Goal: Task Accomplishment & Management: Manage account settings

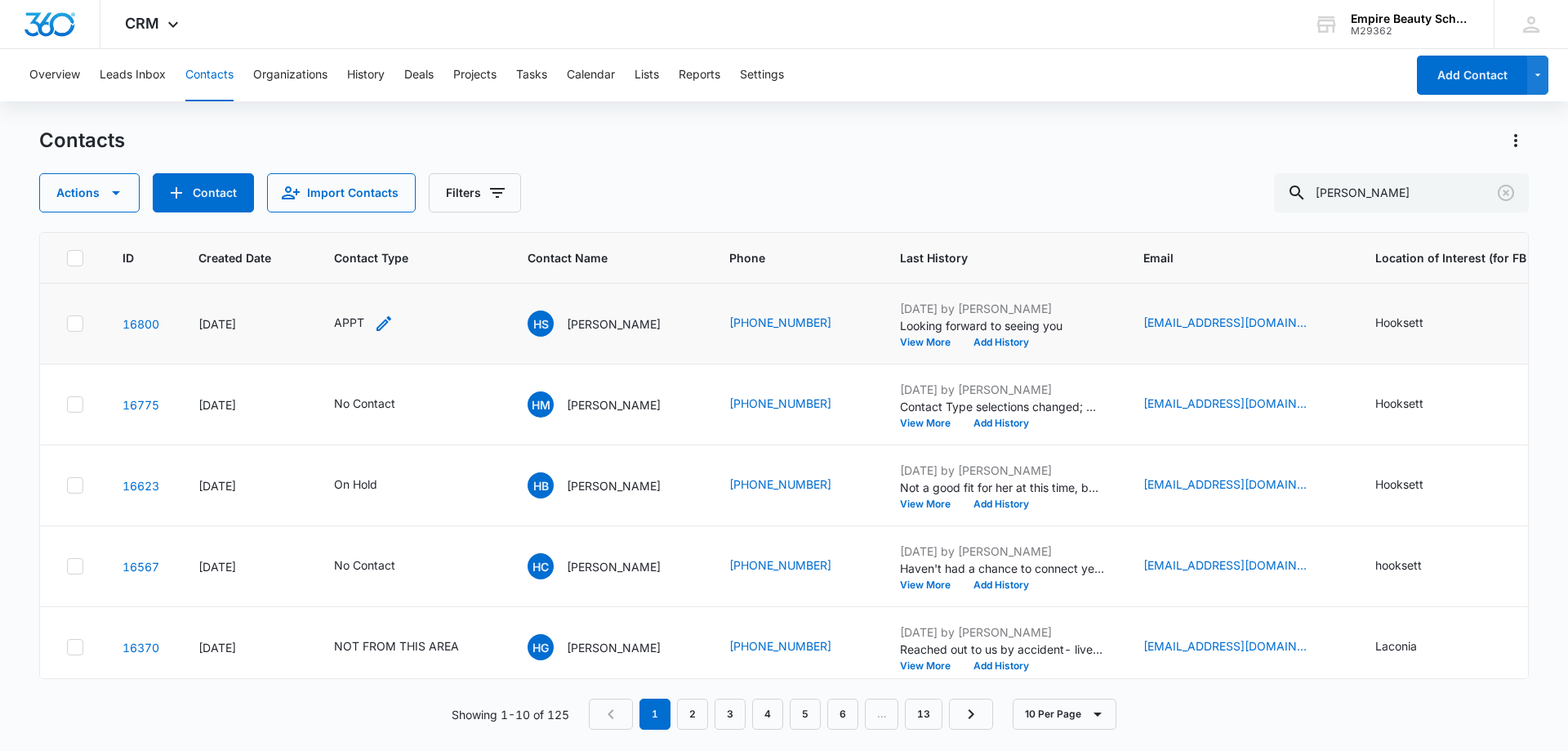
click at [380, 326] on icon "Contact Type - APPT - Select to Edit Field" at bounding box center [384, 323] width 15 height 15
click at [417, 218] on div at bounding box center [410, 218] width 26 height 26
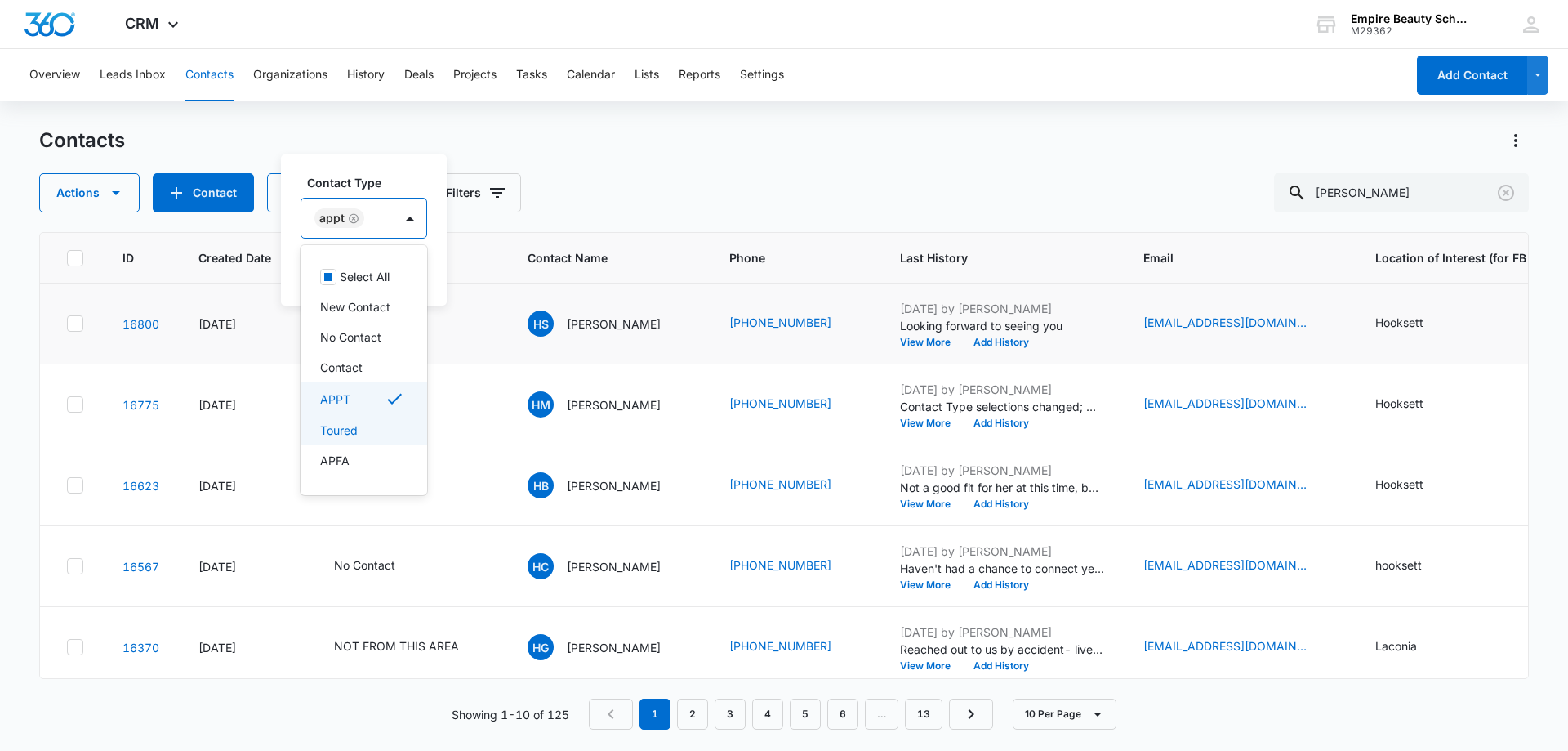
click at [348, 439] on div "Toured" at bounding box center [364, 430] width 127 height 31
drag, startPoint x: 422, startPoint y: 155, endPoint x: 426, endPoint y: 177, distance: 22.4
click at [423, 156] on div "Contact Type option Toured, selected. 16 results available. Use Up and Down to …" at bounding box center [396, 230] width 231 height 151
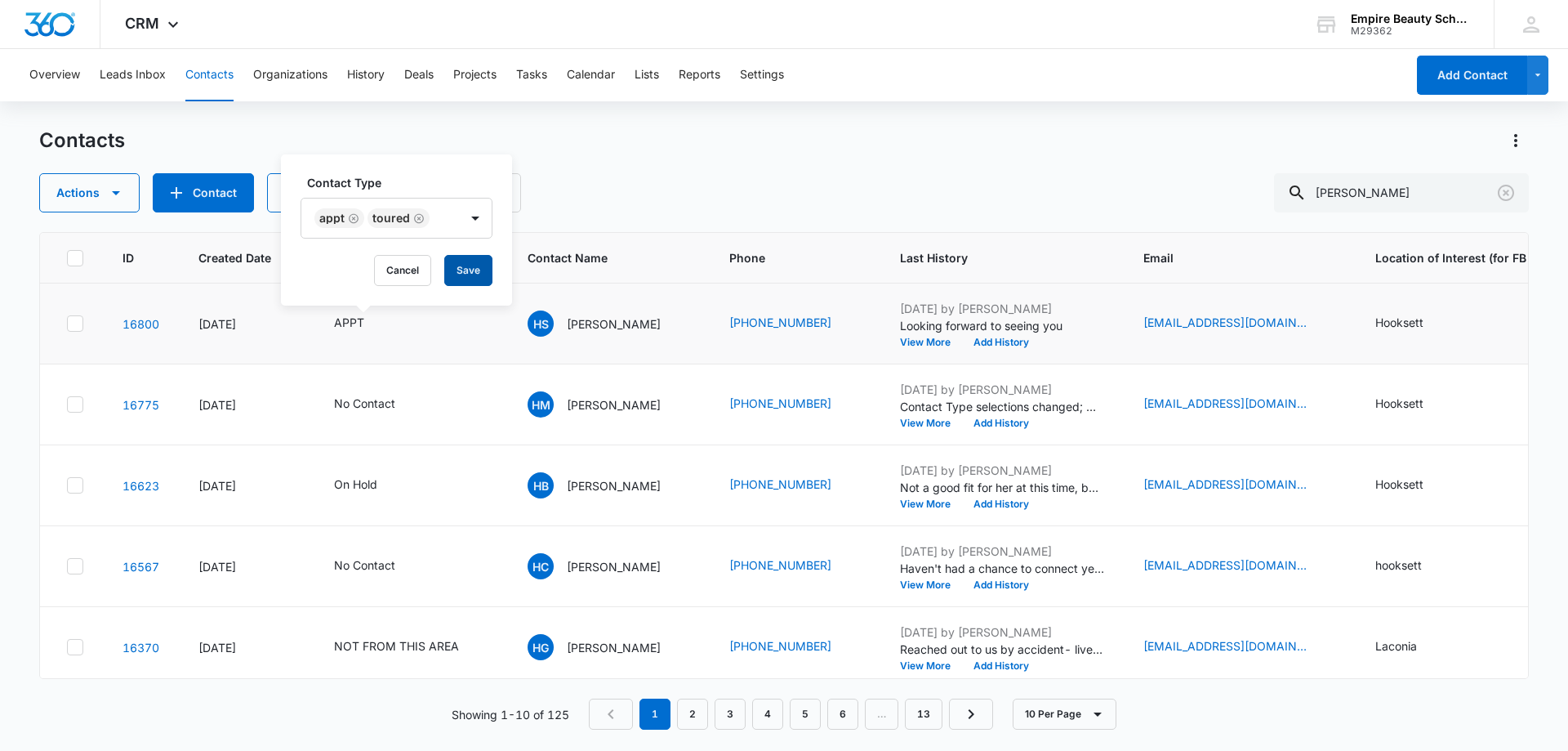
click at [467, 272] on button "Save" at bounding box center [468, 270] width 48 height 31
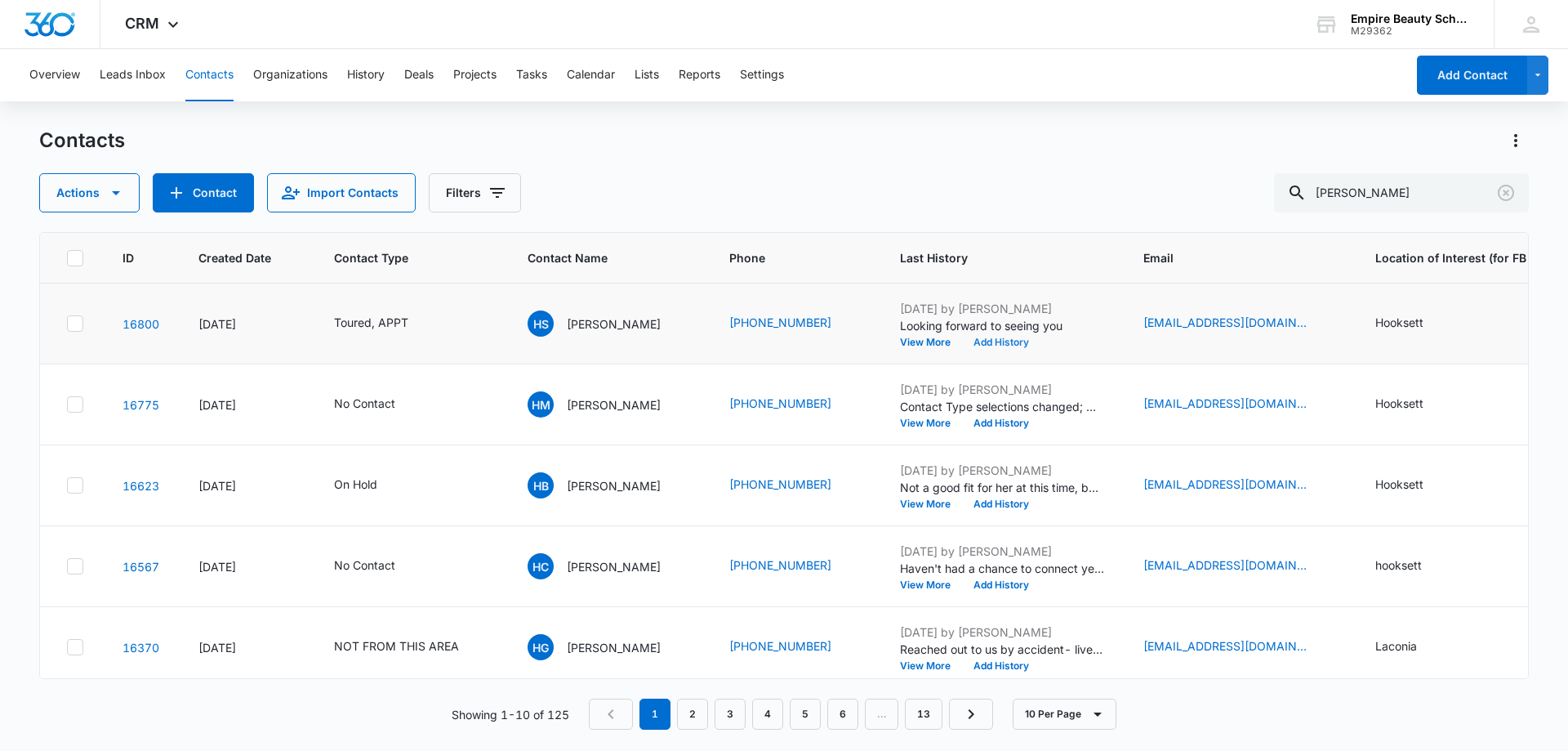
click at [1015, 343] on button "Add History" at bounding box center [1001, 342] width 79 height 10
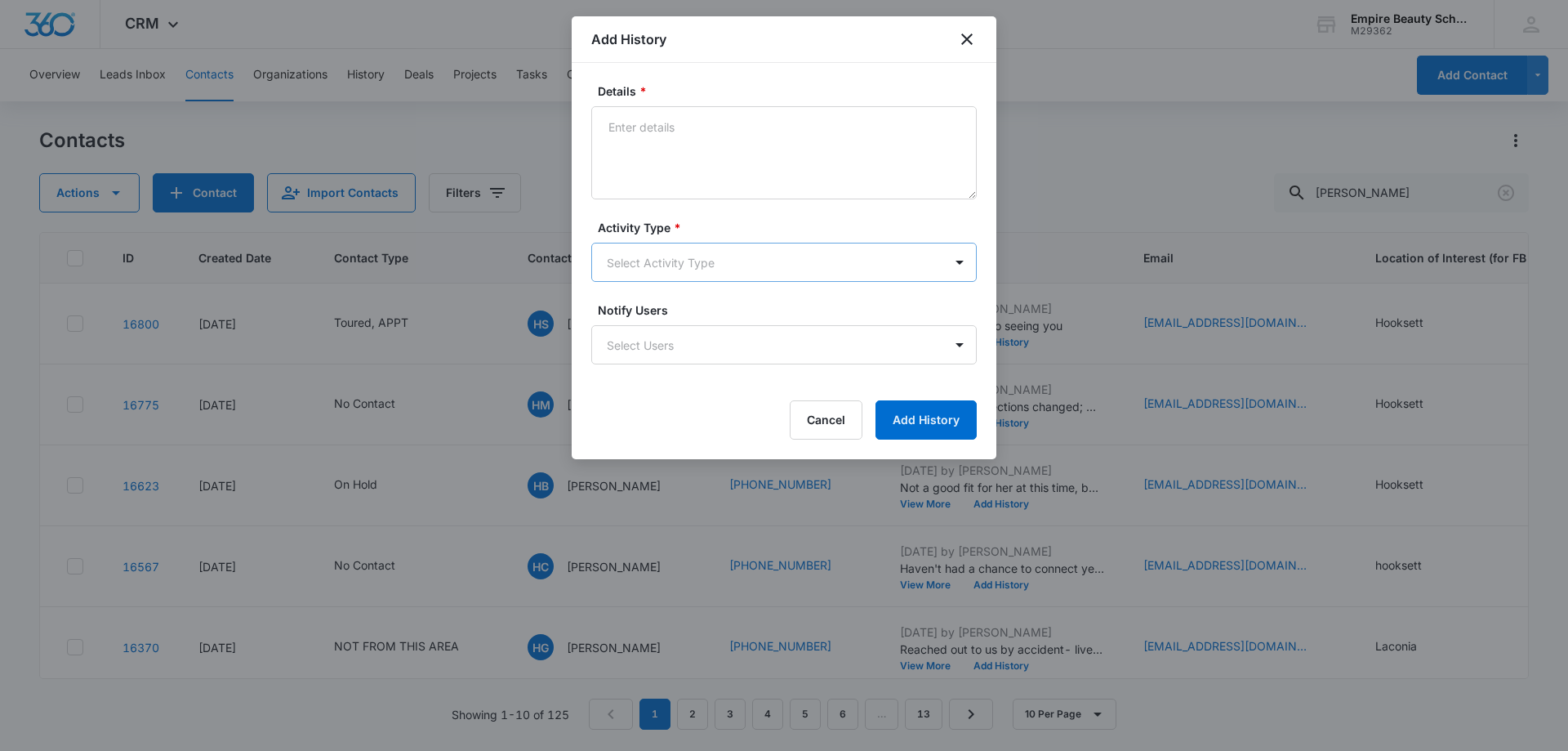
click at [666, 268] on body "CRM Apps Forms CRM Email Shop Payments POS Files Brand Settings Empire Beauty S…" at bounding box center [784, 375] width 1568 height 751
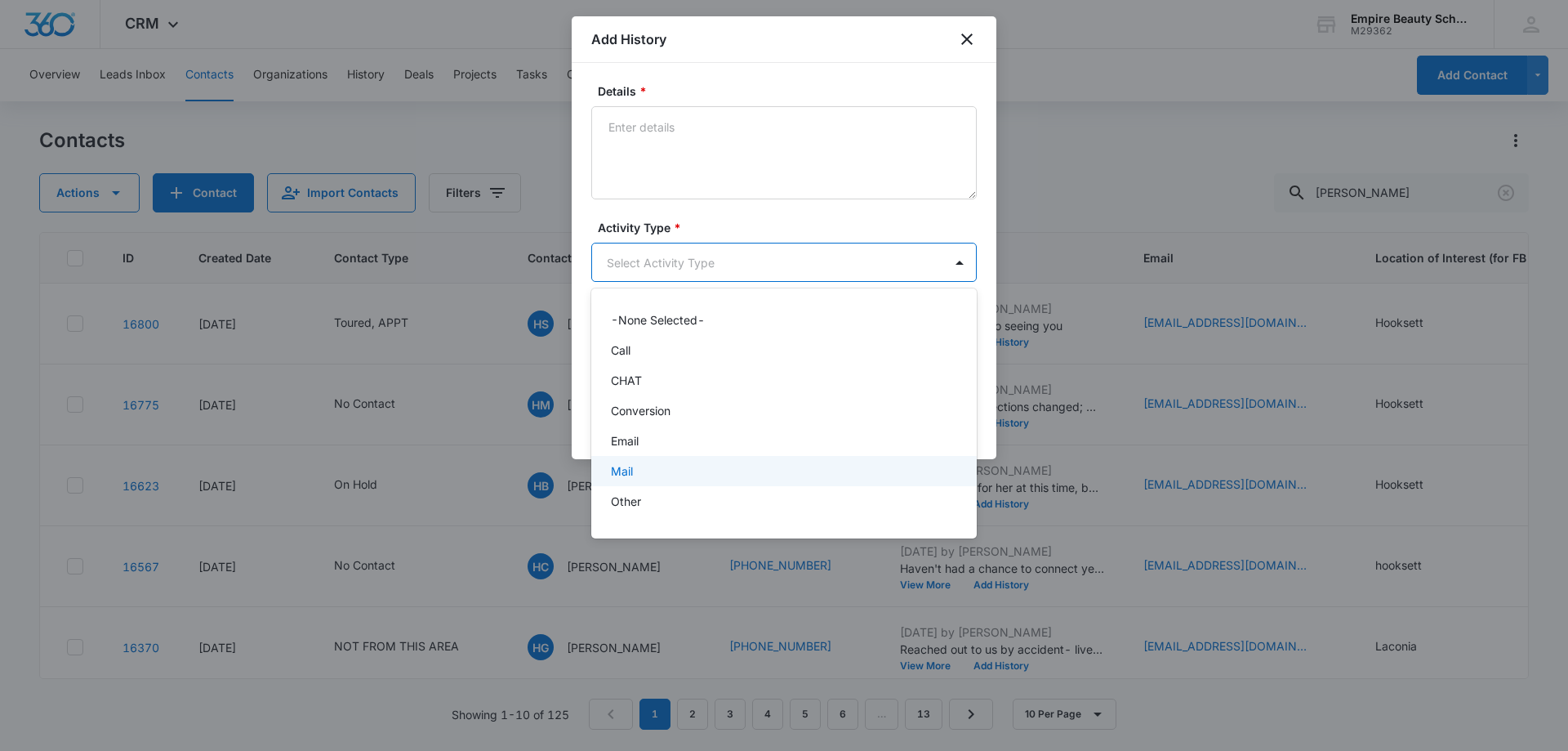
scroll to position [85, 0]
click at [647, 443] on div "P2P" at bounding box center [782, 446] width 342 height 18
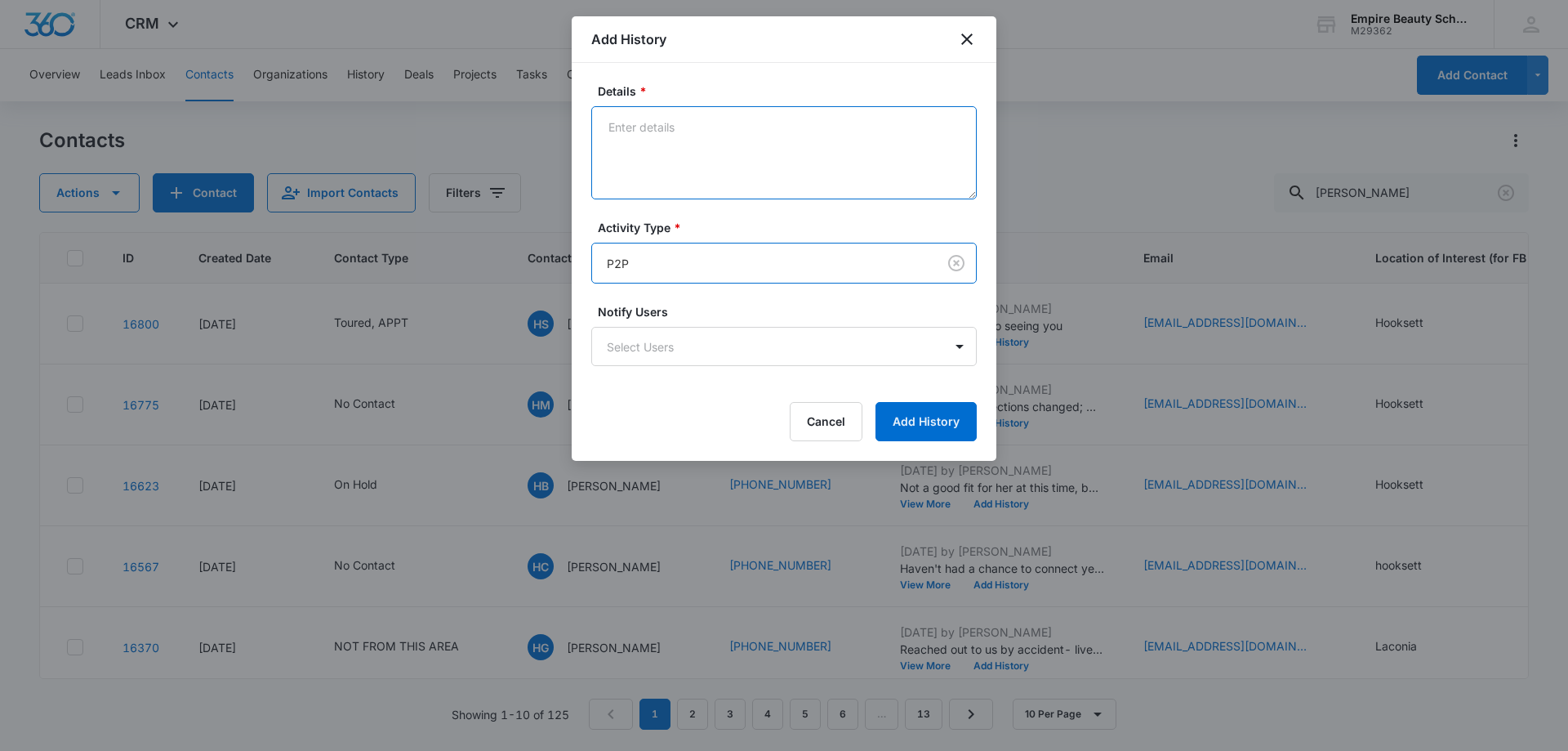
click at [686, 140] on textarea "Details *" at bounding box center [784, 153] width 385 height 94
click at [737, 121] on textarea "[DEMOGRAPHIC_DATA]," at bounding box center [784, 153] width 385 height 94
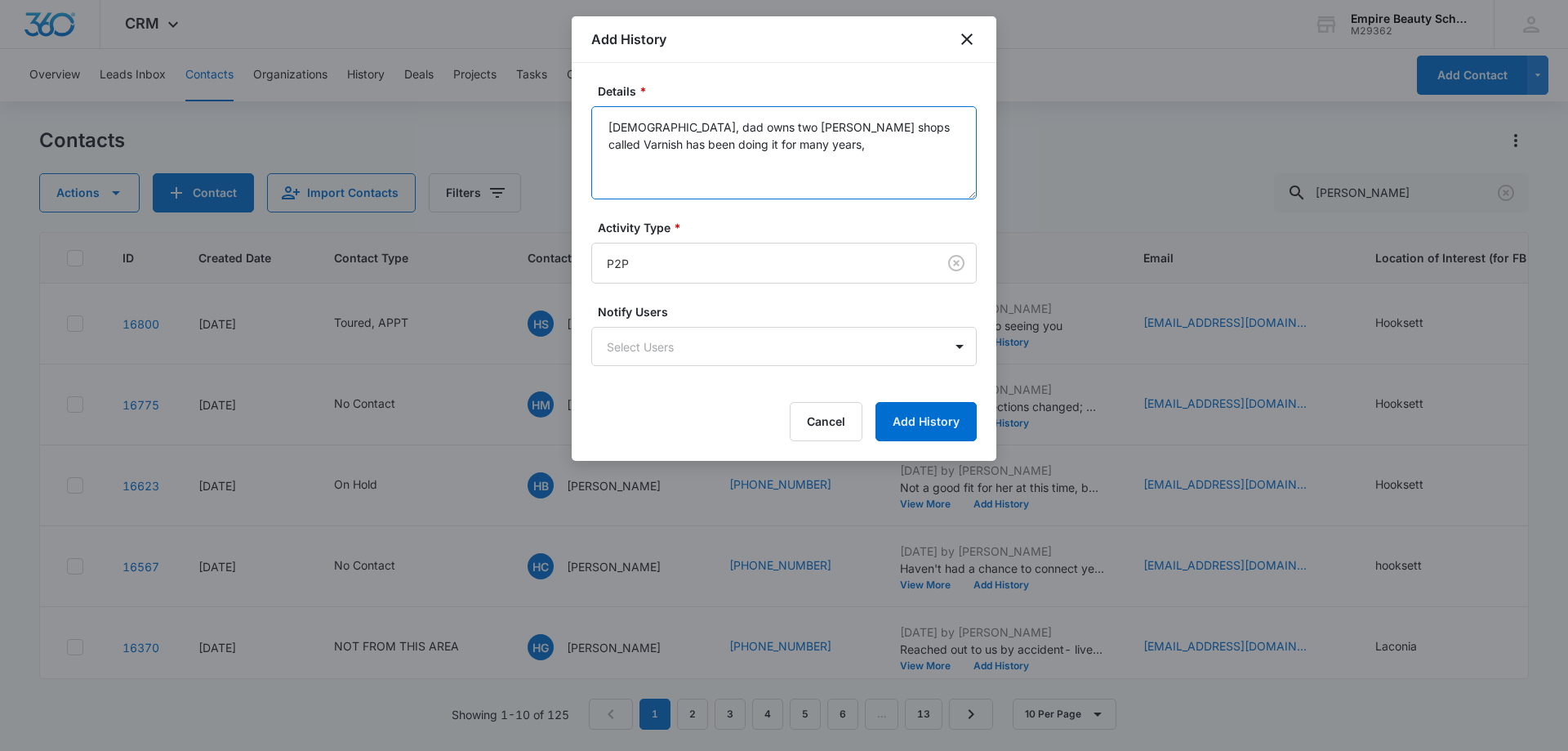
click at [821, 152] on textarea "[DEMOGRAPHIC_DATA], dad owns two [PERSON_NAME] shops called Varnish has been do…" at bounding box center [784, 153] width 385 height 94
click at [908, 123] on textarea "[DEMOGRAPHIC_DATA], dad owns two [PERSON_NAME] shops called Varnish has been do…" at bounding box center [784, 153] width 385 height 94
click at [806, 167] on textarea "[DEMOGRAPHIC_DATA], dad owns two [PERSON_NAME] shops called Varnished has been …" at bounding box center [784, 153] width 385 height 94
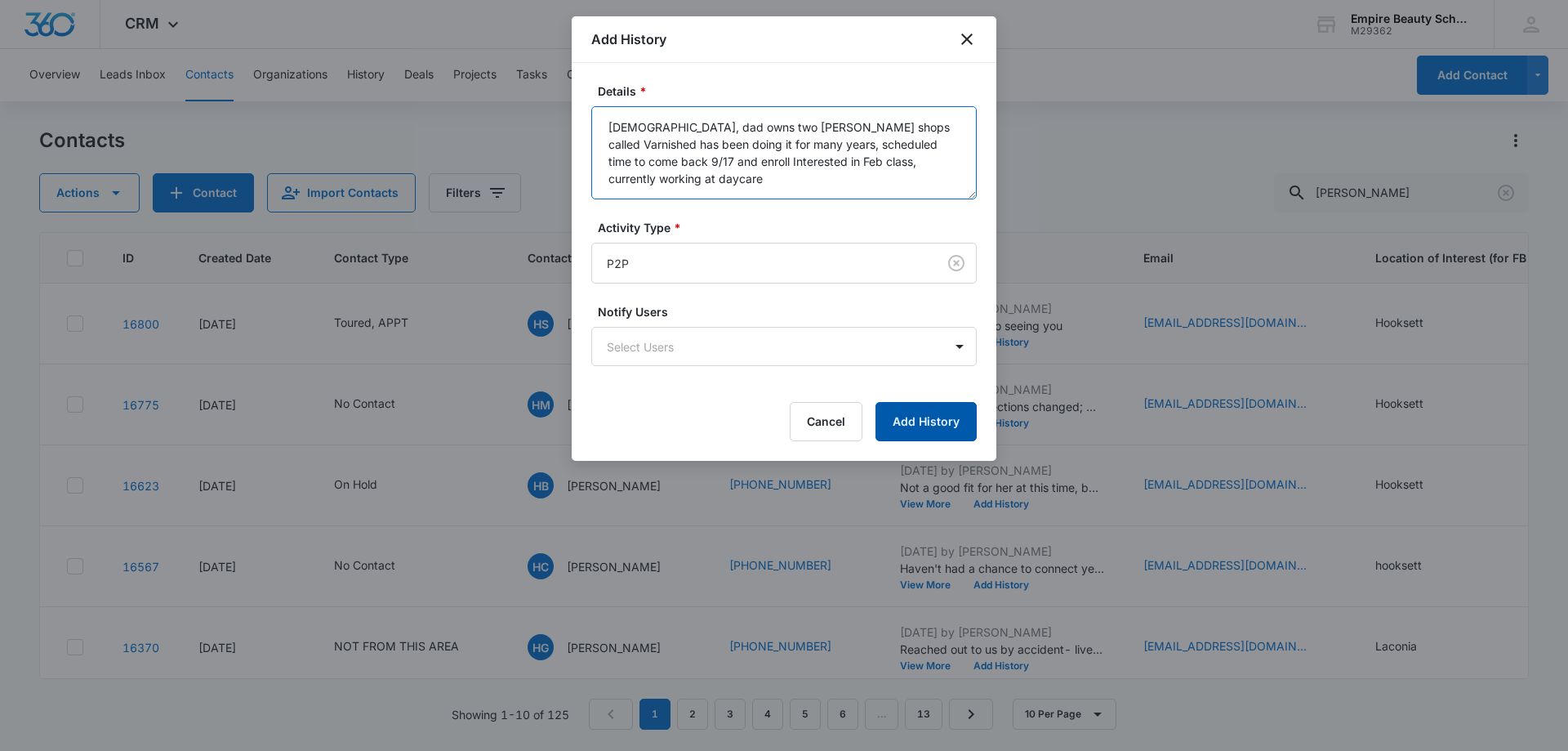
type textarea "[DEMOGRAPHIC_DATA], dad owns two [PERSON_NAME] shops called Varnished has been …"
click at [905, 416] on button "Add History" at bounding box center [926, 421] width 101 height 39
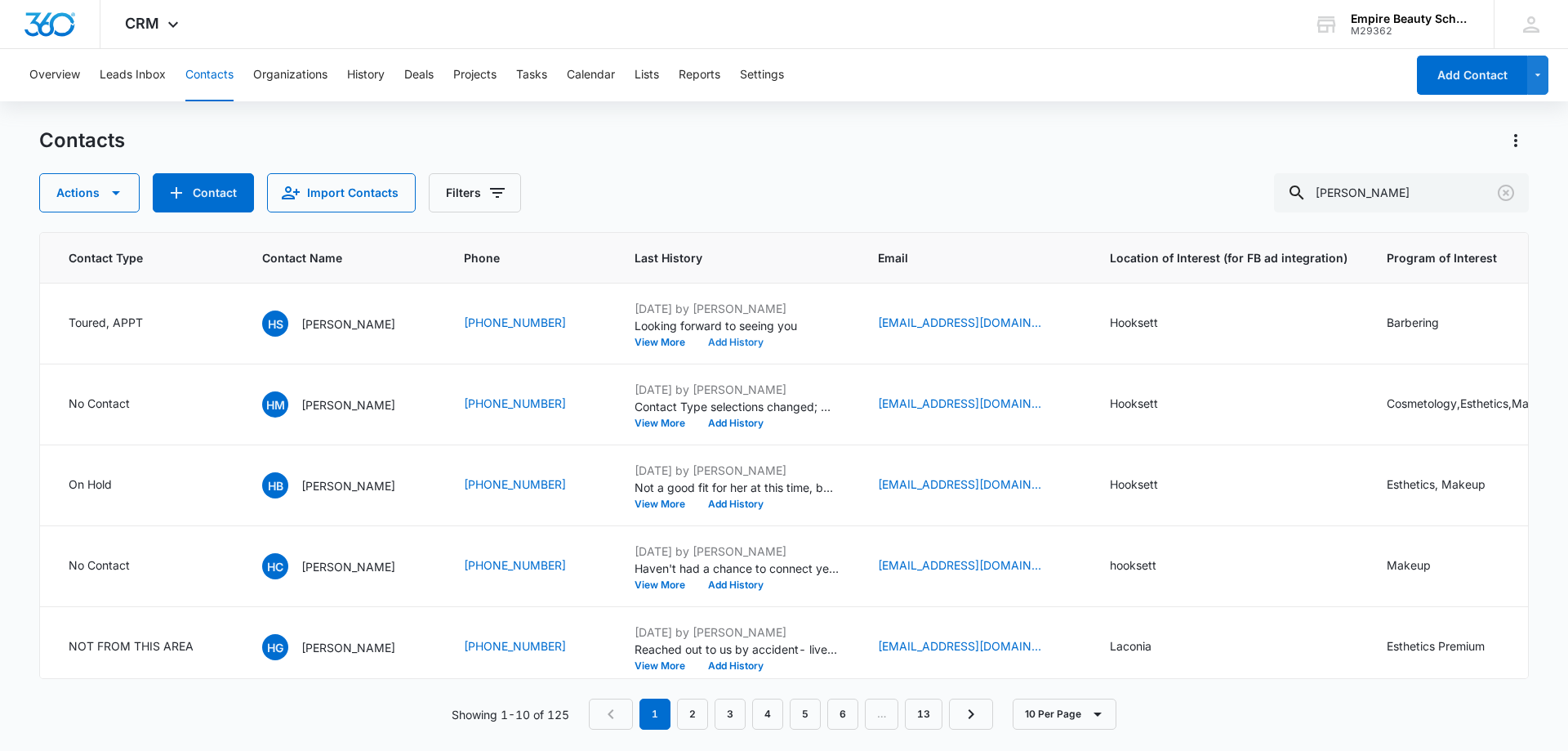
scroll to position [0, 0]
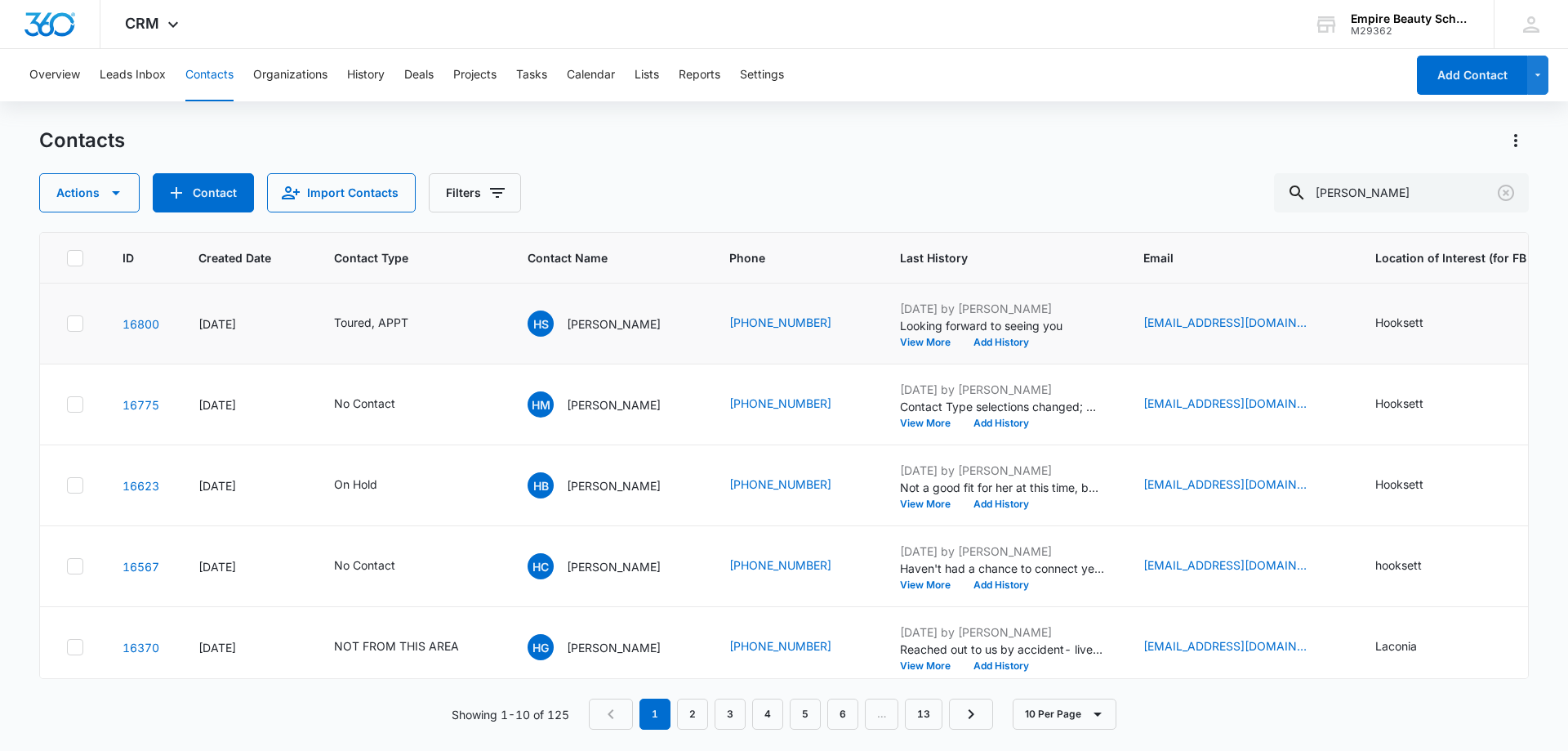
click at [1015, 348] on td "[DATE] by [PERSON_NAME] Looking forward to seeing you View More Add History" at bounding box center [1002, 323] width 243 height 81
click at [1014, 343] on button "Add History" at bounding box center [1001, 342] width 79 height 10
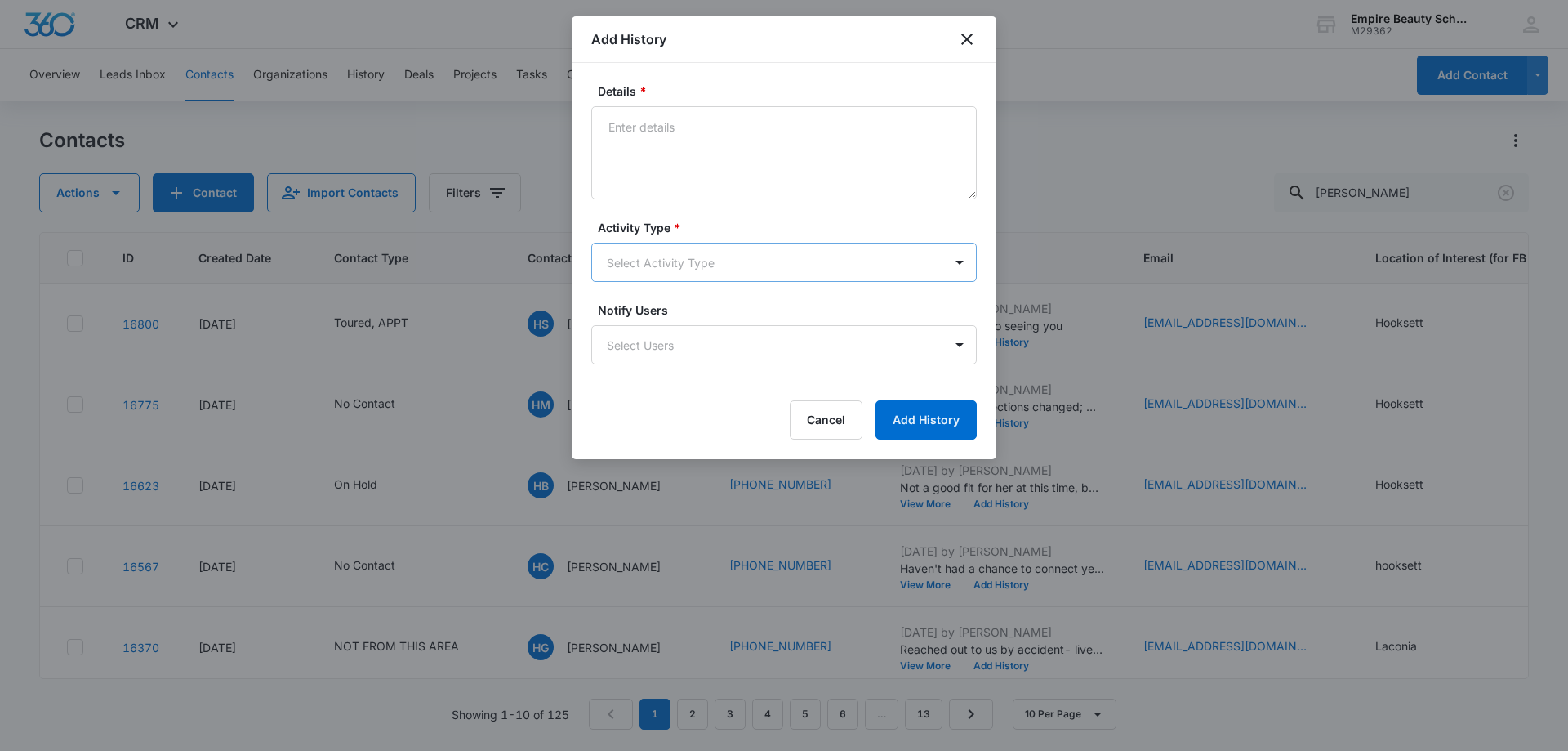
click at [680, 260] on body "CRM Apps Forms CRM Email Shop Payments POS Files Brand Settings Empire Beauty S…" at bounding box center [784, 375] width 1568 height 751
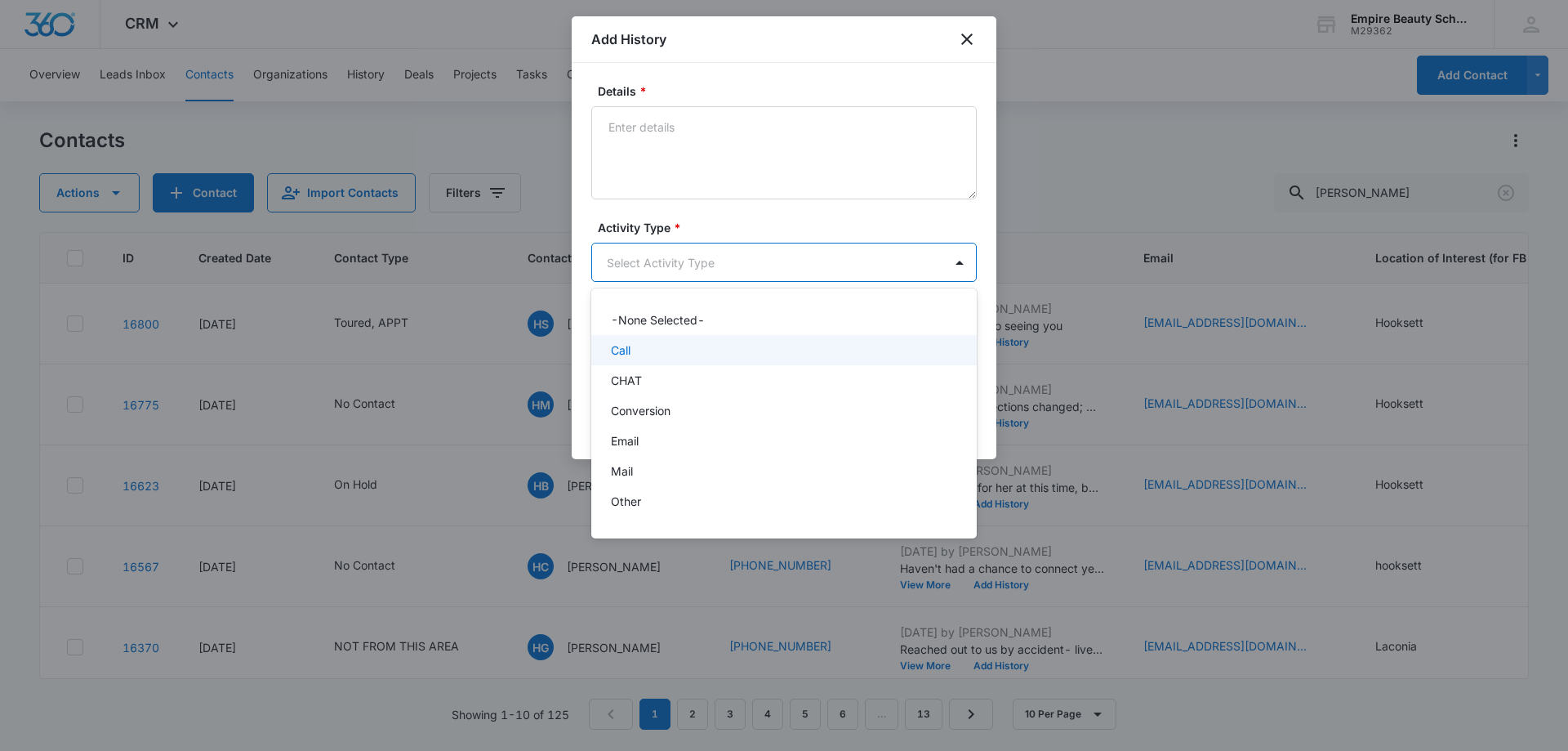
scroll to position [85, 0]
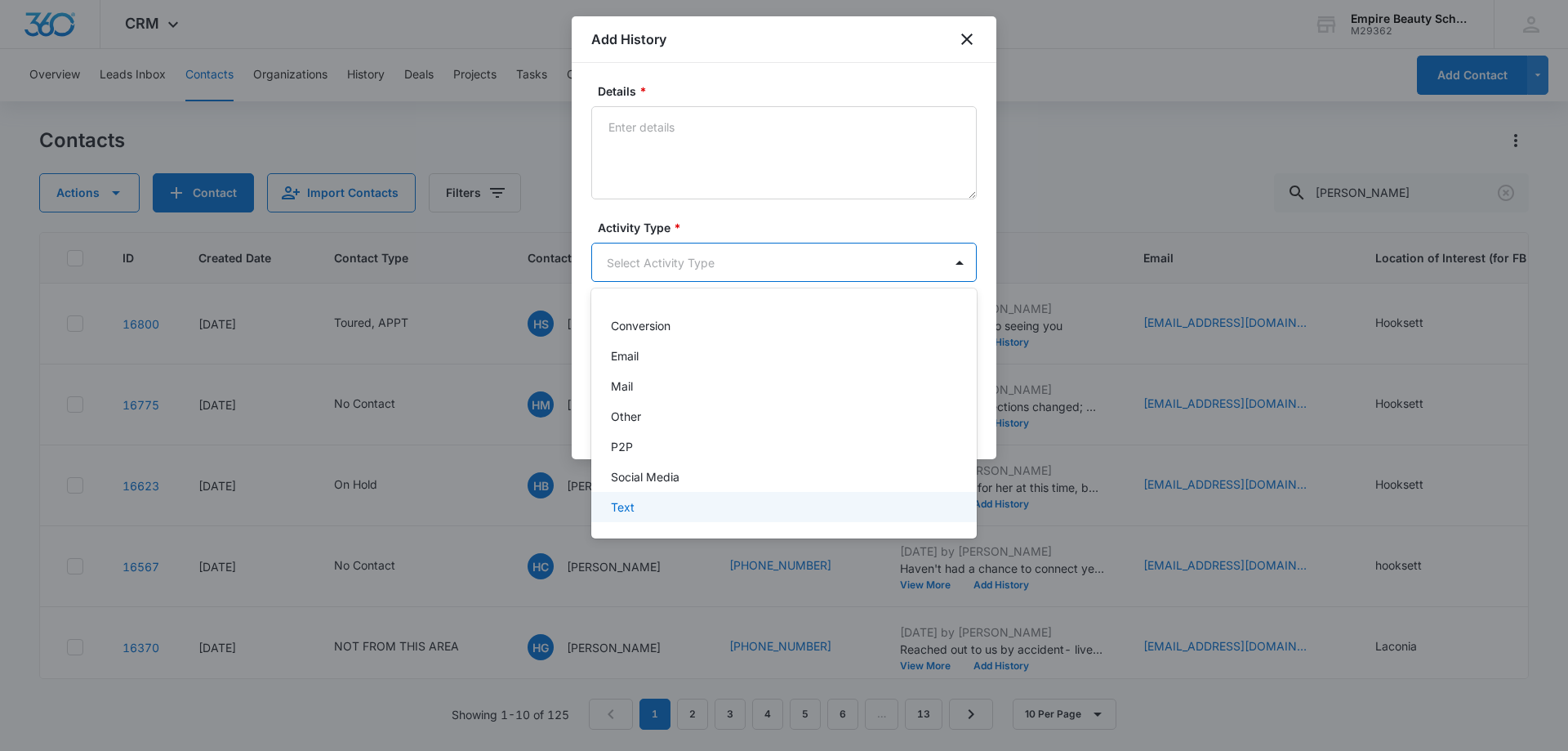
click at [643, 497] on div "Text" at bounding box center [784, 507] width 385 height 31
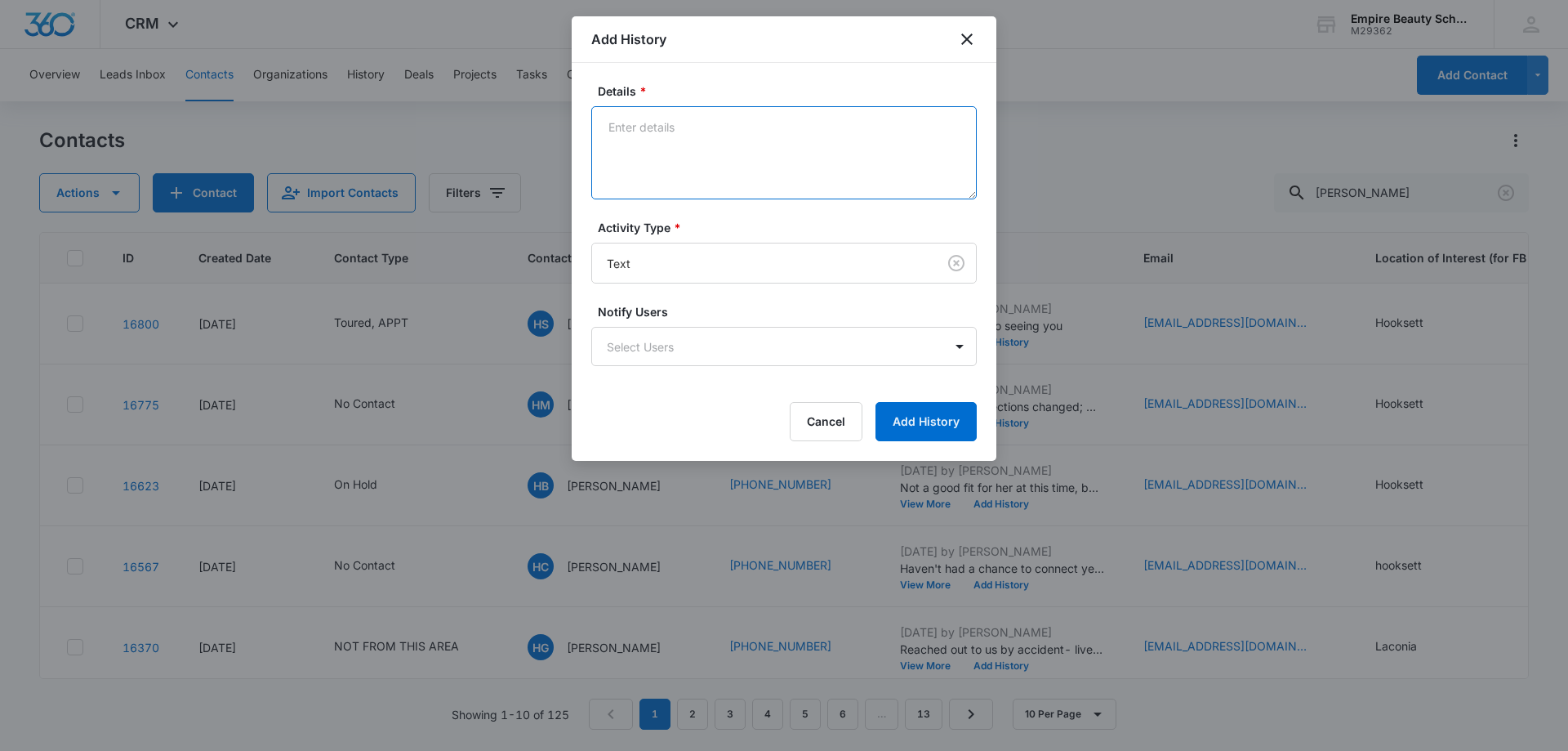
click at [665, 190] on textarea "Details *" at bounding box center [784, 153] width 385 height 94
type textarea "Appt to enroll confirmation 9/17"
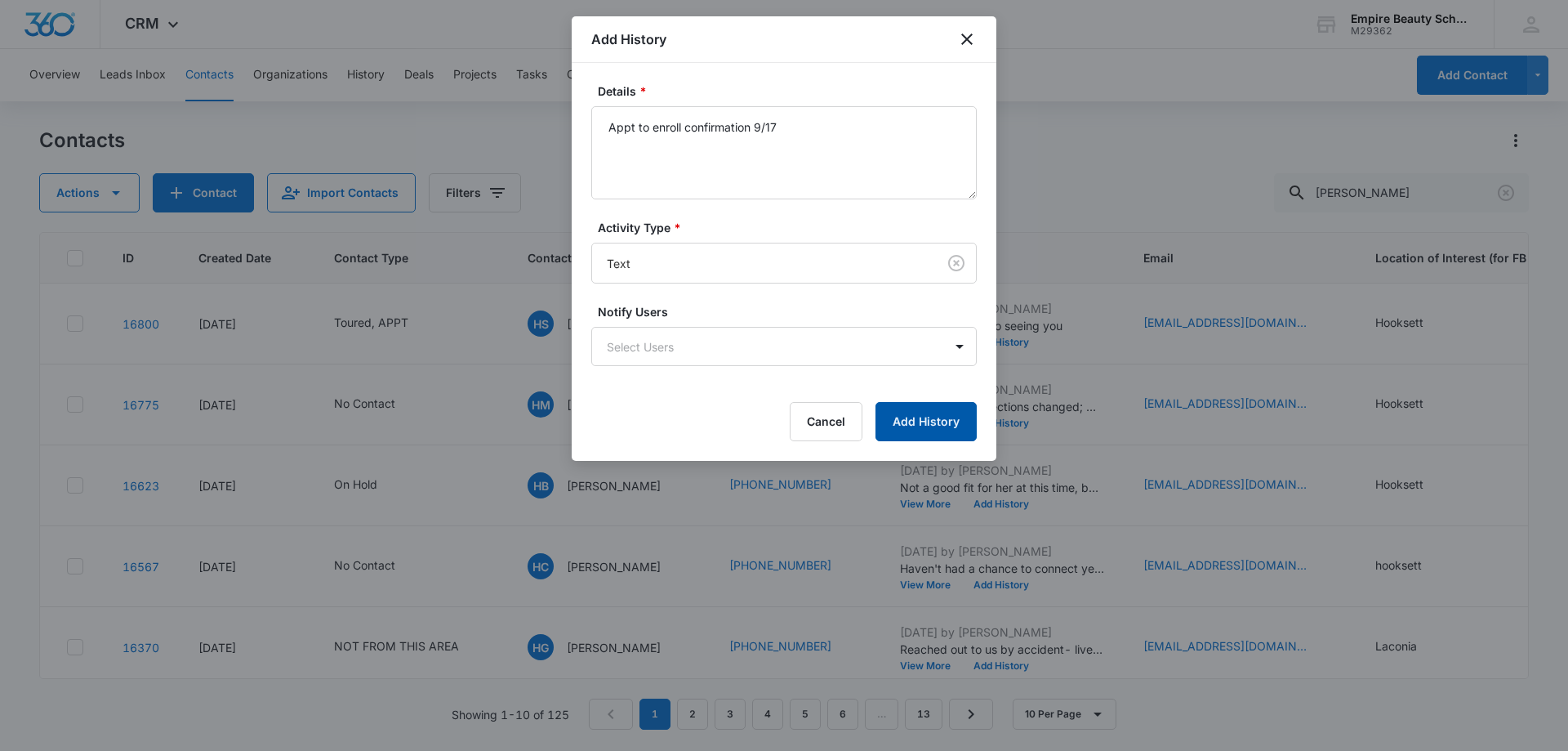
click at [936, 417] on button "Add History" at bounding box center [926, 421] width 101 height 39
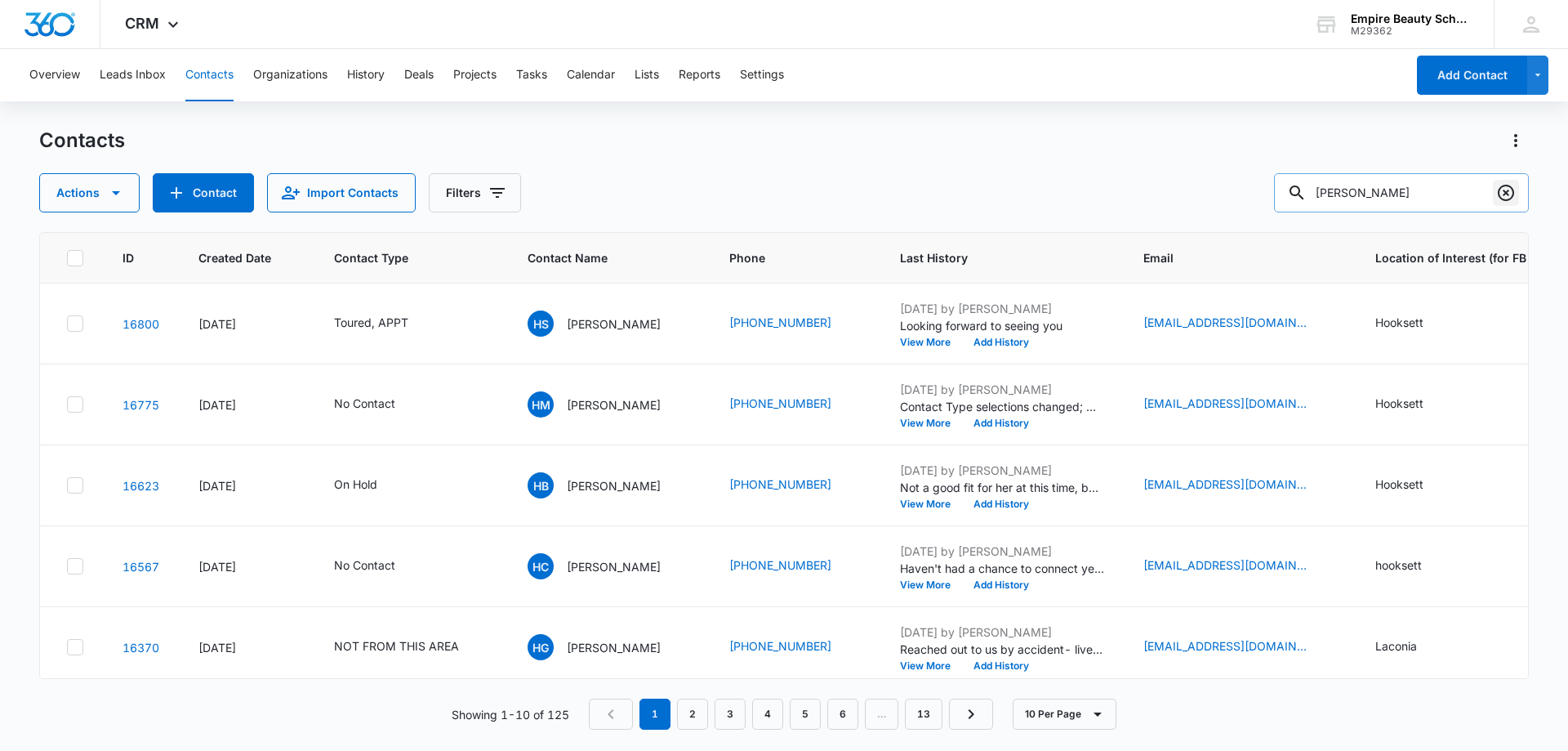
click at [1510, 193] on icon "Clear" at bounding box center [1505, 193] width 19 height 19
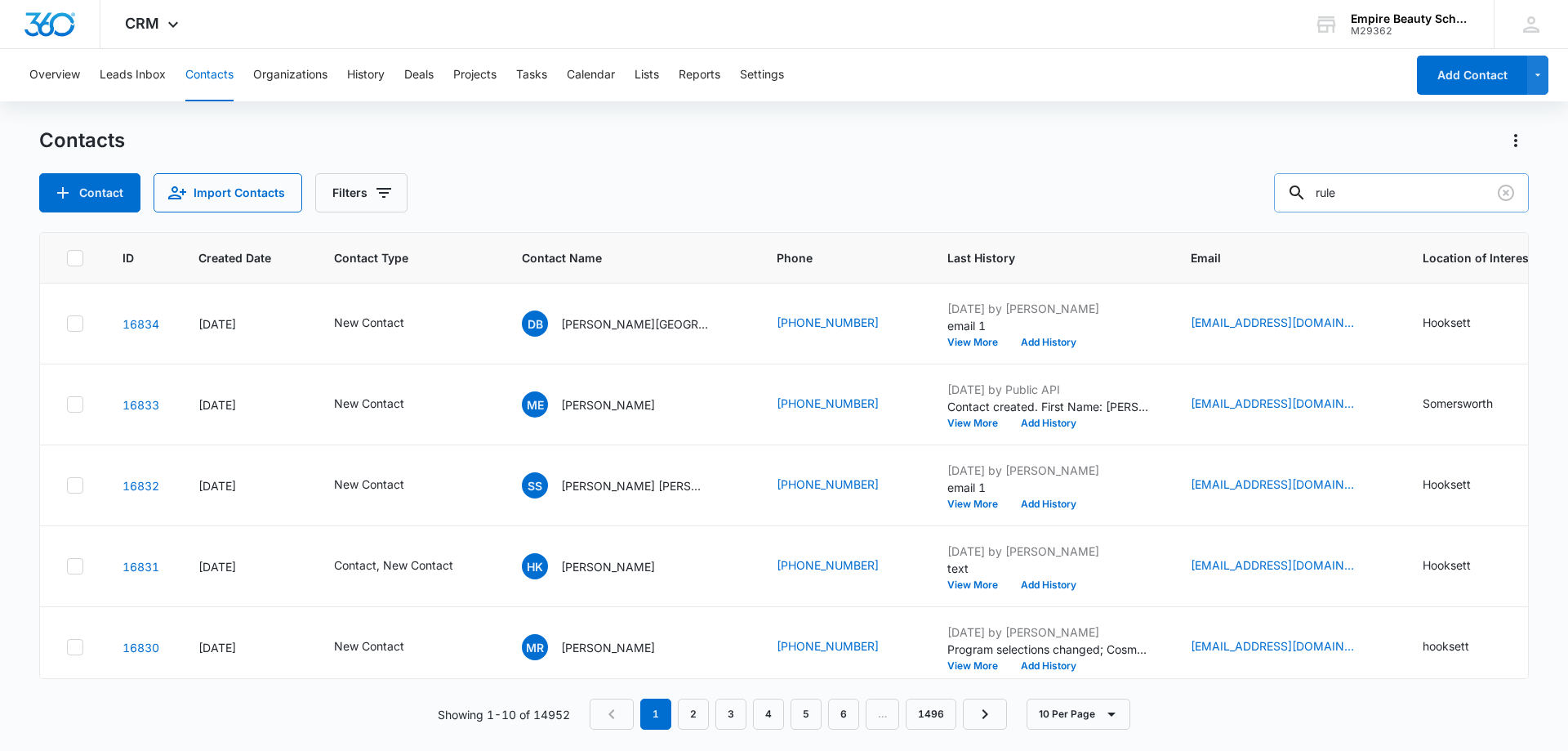
type input "rule"
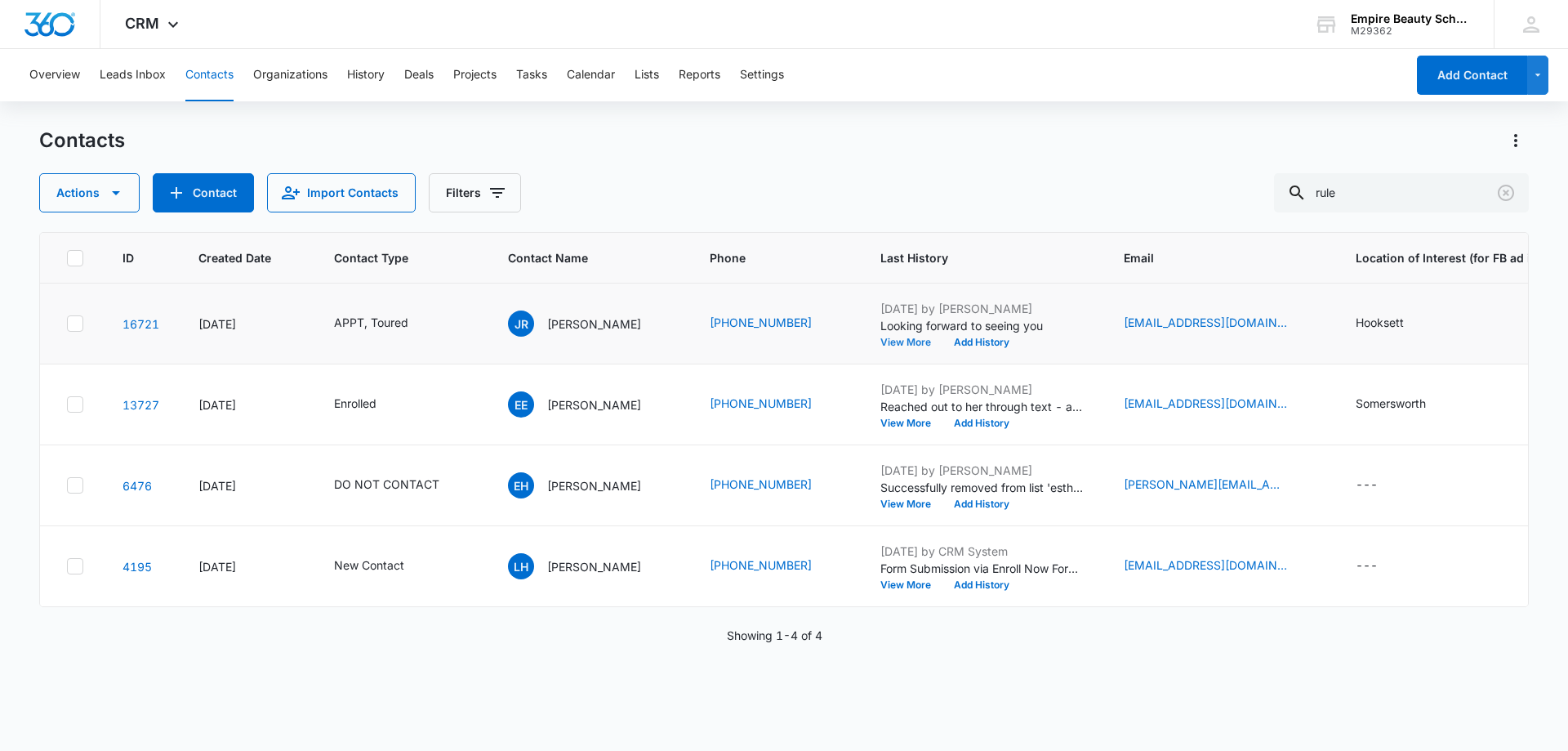
click at [880, 341] on button "View More" at bounding box center [911, 342] width 62 height 10
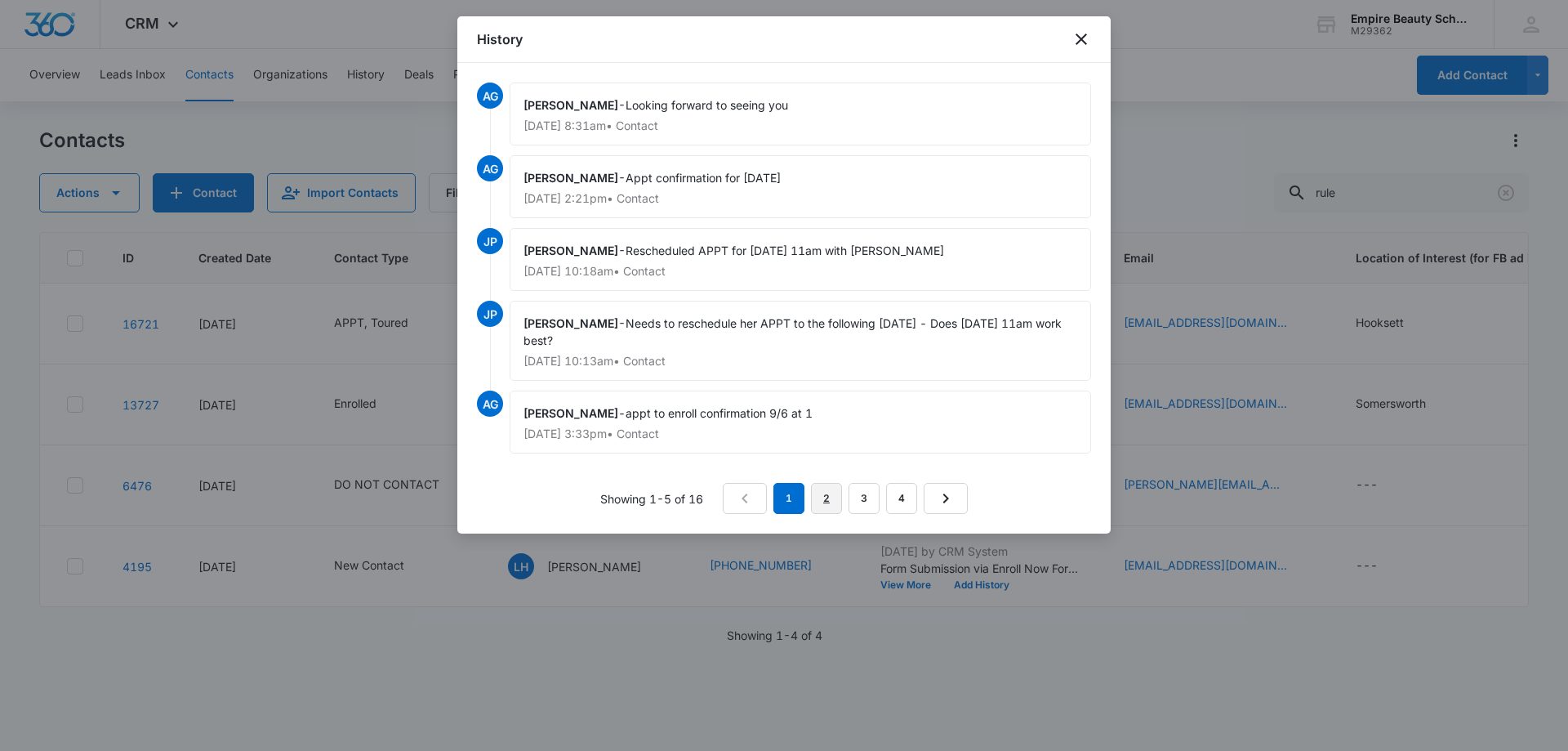
click at [829, 493] on link "2" at bounding box center [827, 498] width 31 height 31
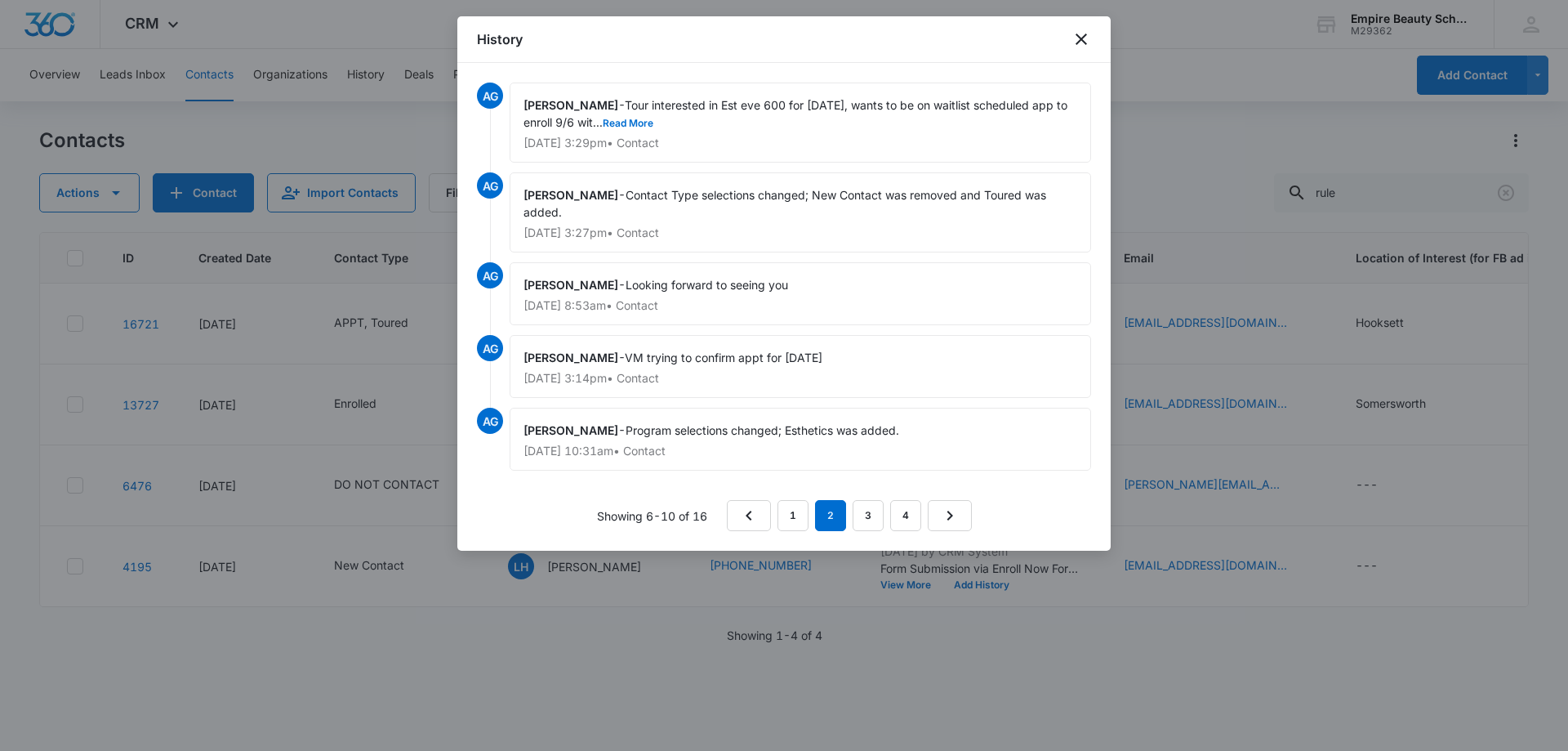
click at [647, 115] on span "Tour interested in Est eve 600 for [DATE], wants to be on waitlist scheduled ap…" at bounding box center [796, 114] width 547 height 31
click at [644, 120] on button "Read More" at bounding box center [628, 123] width 51 height 10
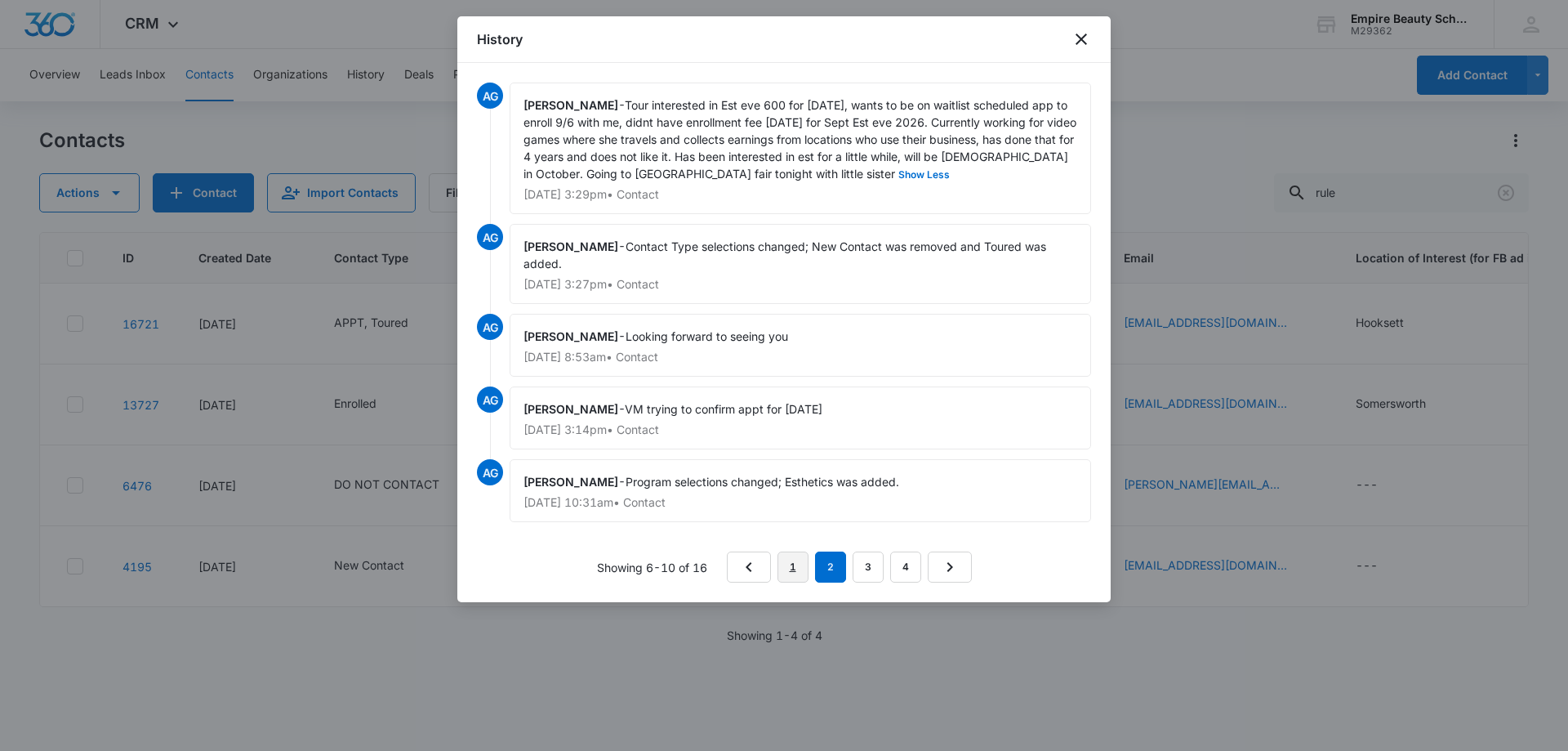
click at [782, 561] on link "1" at bounding box center [793, 567] width 31 height 31
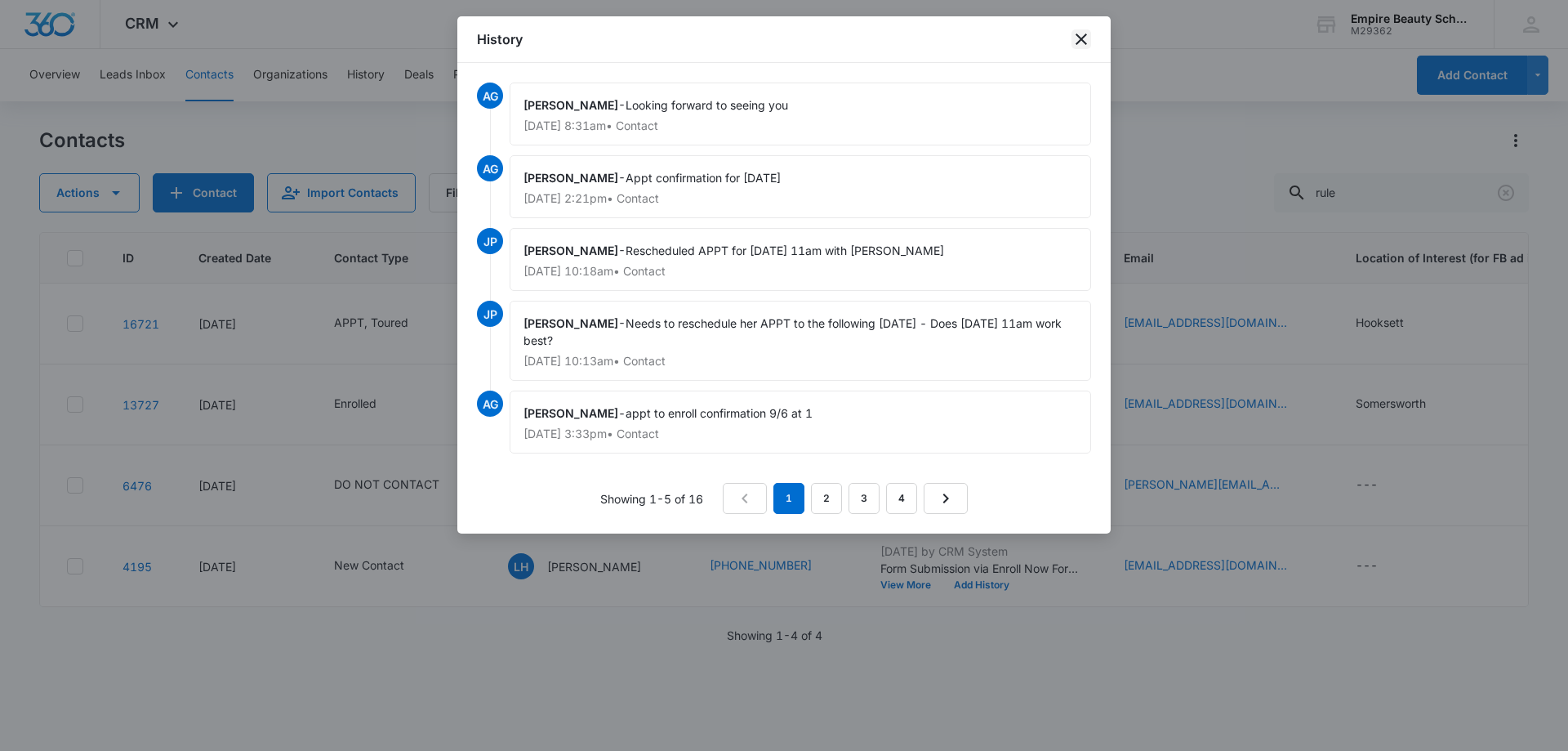
click at [1085, 31] on icon "close" at bounding box center [1080, 39] width 19 height 19
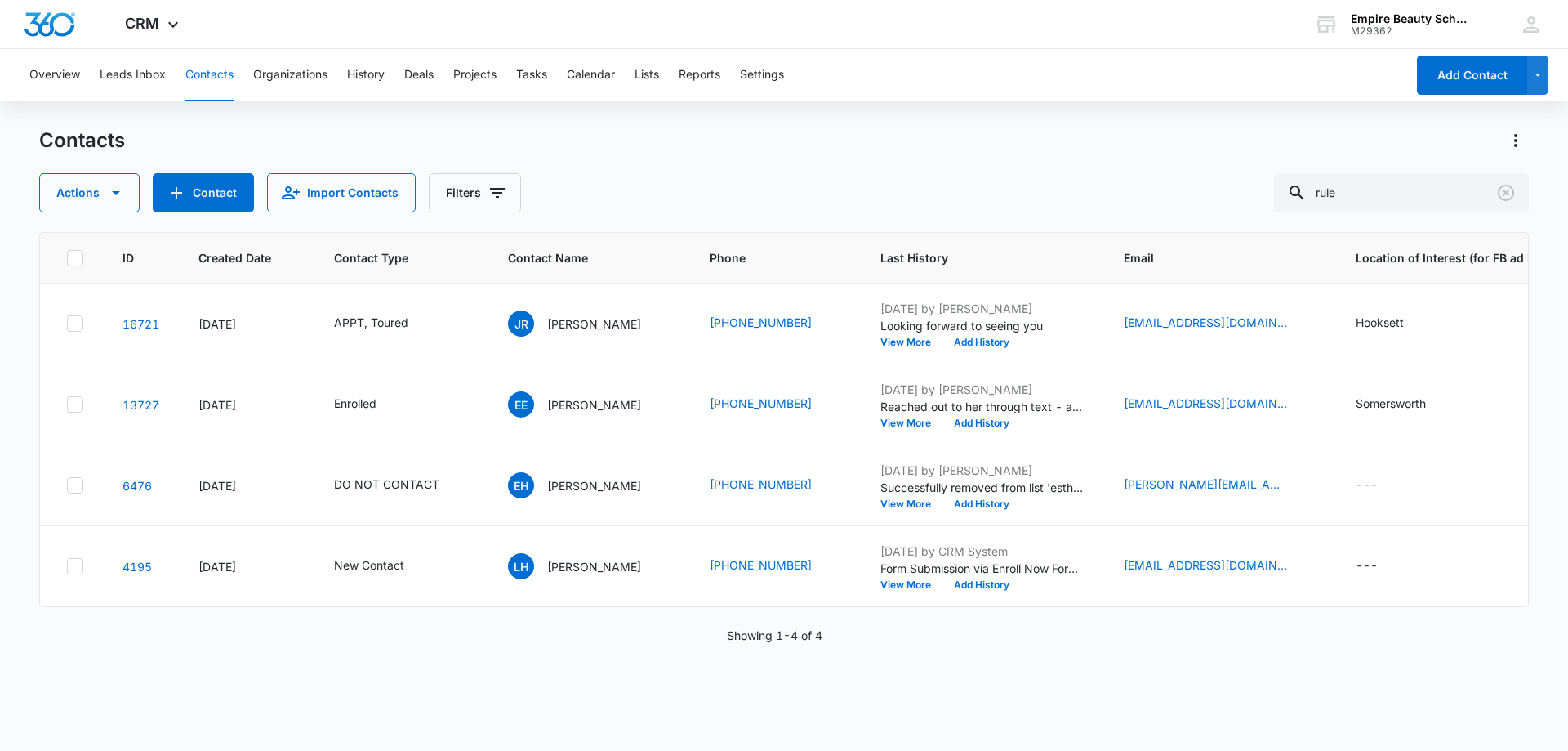
click at [938, 161] on div "Contacts Actions Contact Import Contacts Filters rule" at bounding box center [783, 170] width 1489 height 85
click at [1513, 190] on icon "Clear" at bounding box center [1505, 193] width 19 height 19
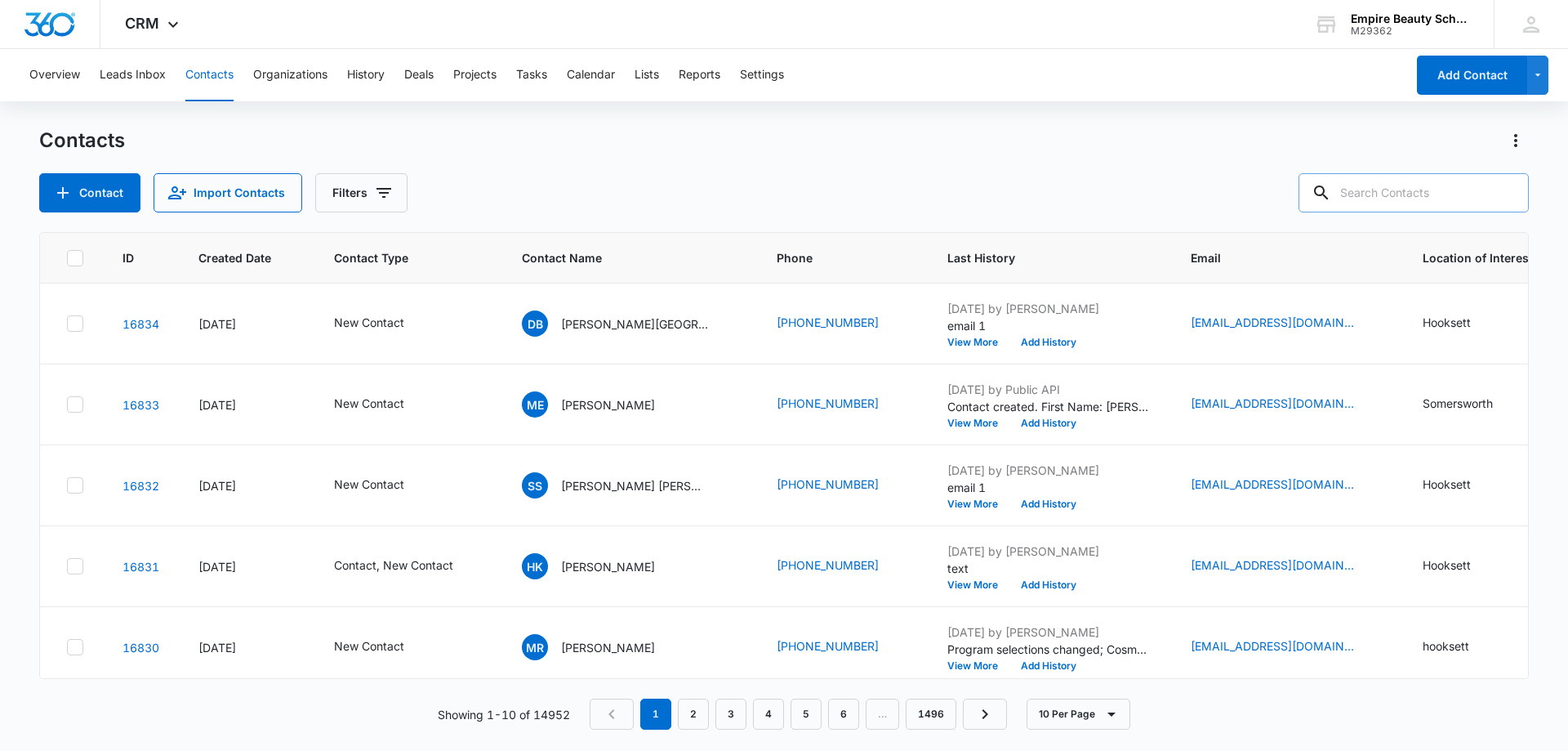
click at [1473, 200] on input "text" at bounding box center [1412, 193] width 230 height 39
type input "rule"
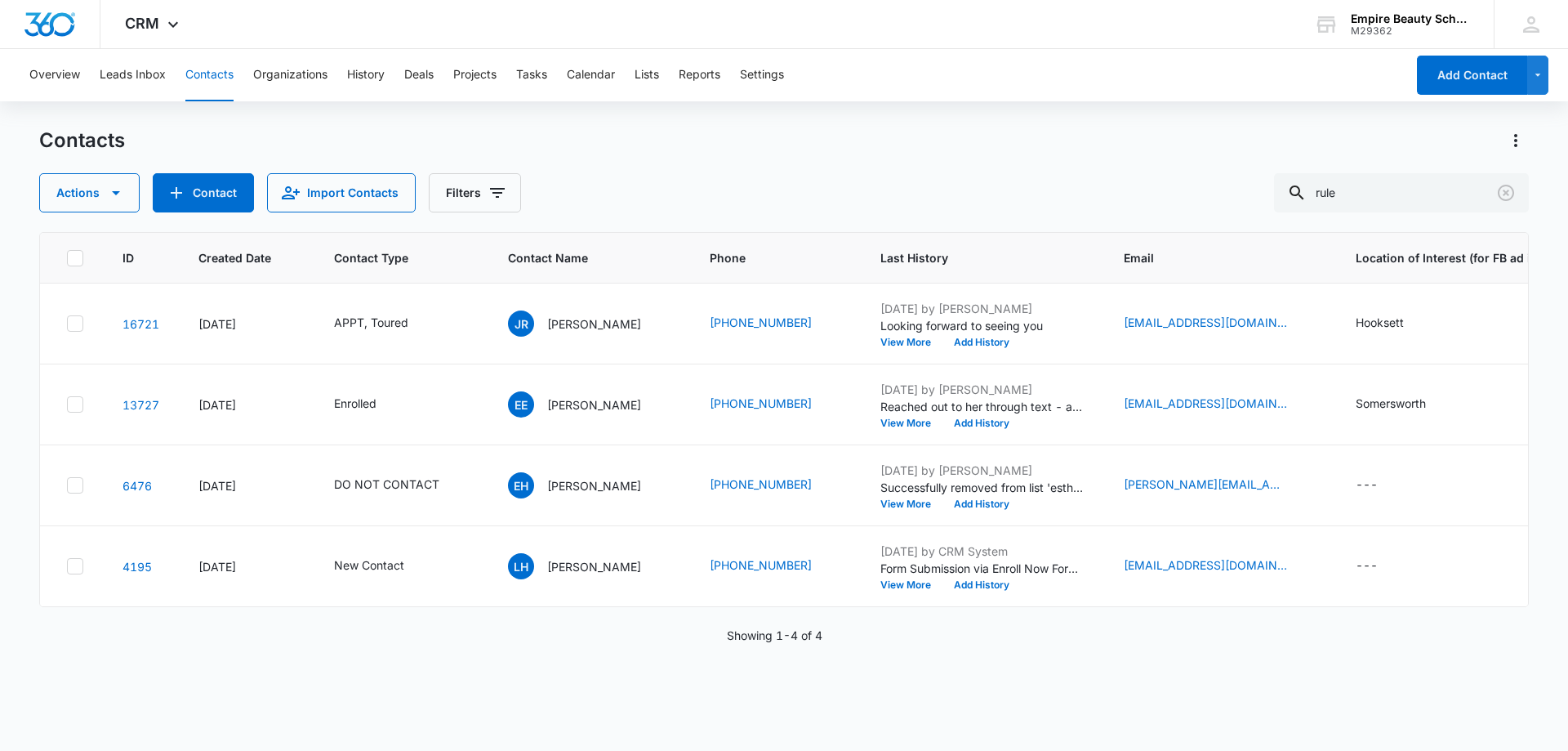
click at [743, 177] on div "Actions Contact Import Contacts Filters rule" at bounding box center [783, 193] width 1489 height 39
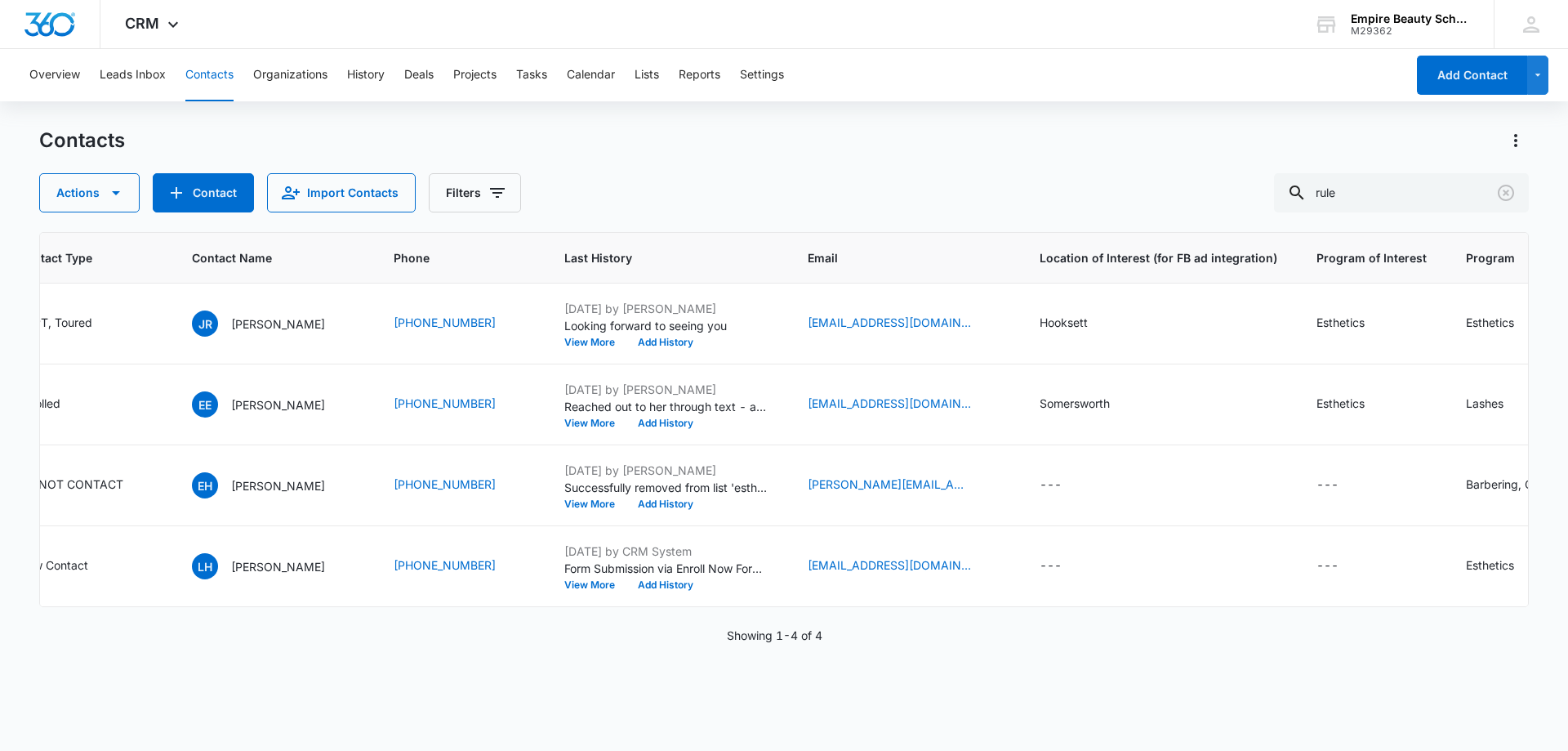
scroll to position [0, 0]
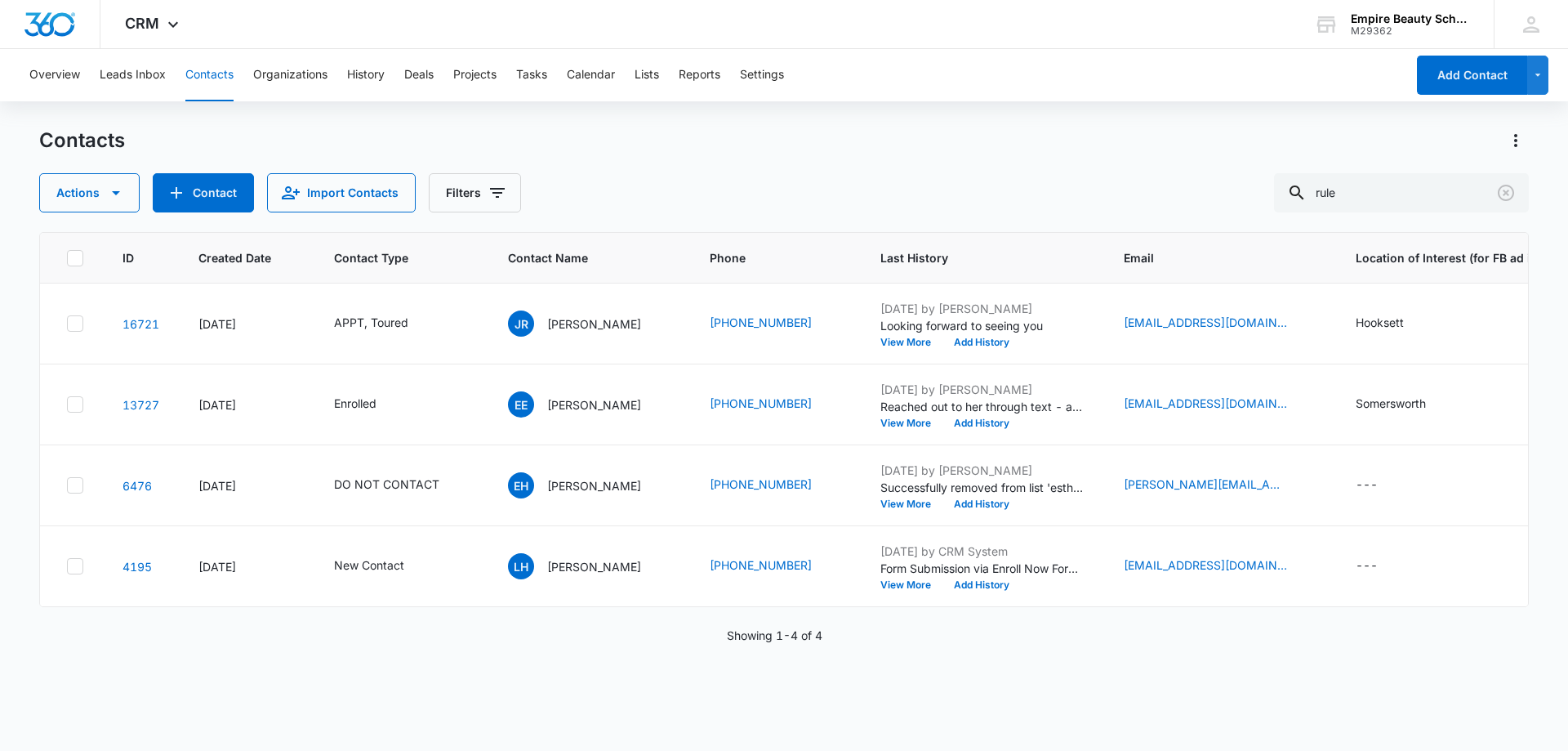
click at [818, 181] on div "Actions Contact Import Contacts Filters rule" at bounding box center [783, 193] width 1489 height 39
click at [880, 338] on button "View More" at bounding box center [911, 342] width 62 height 10
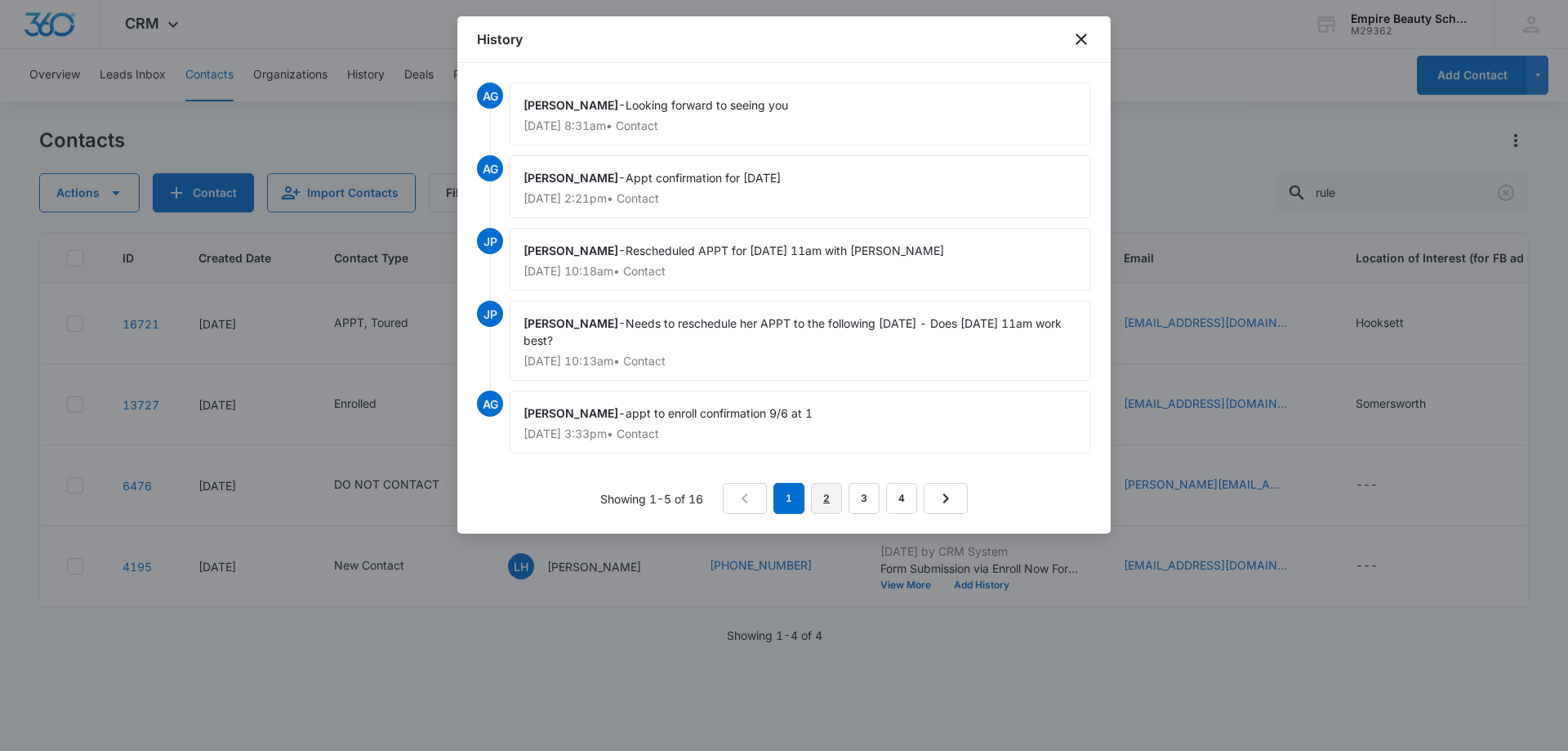
click at [814, 486] on link "2" at bounding box center [827, 498] width 31 height 31
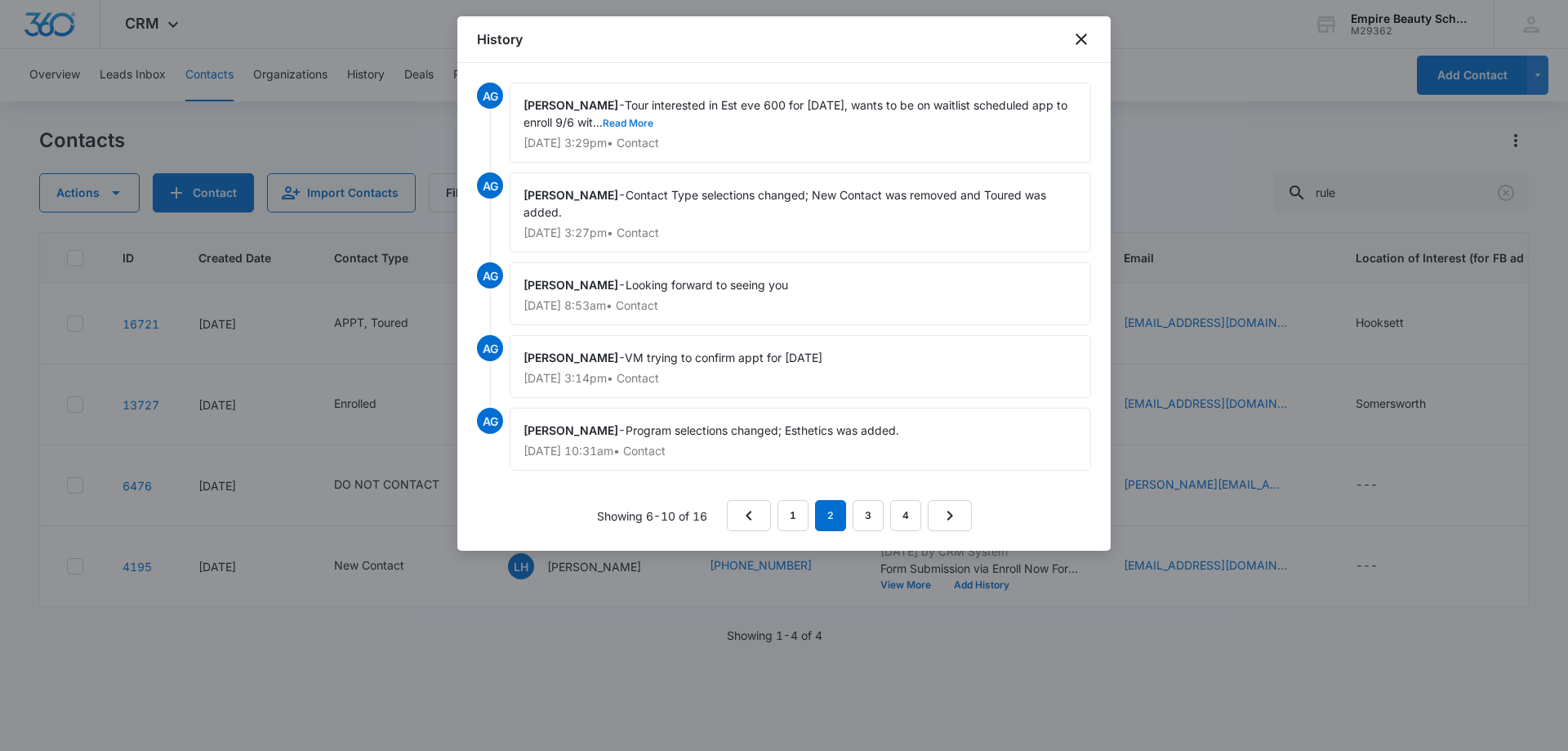
click at [642, 126] on button "Read More" at bounding box center [628, 123] width 51 height 10
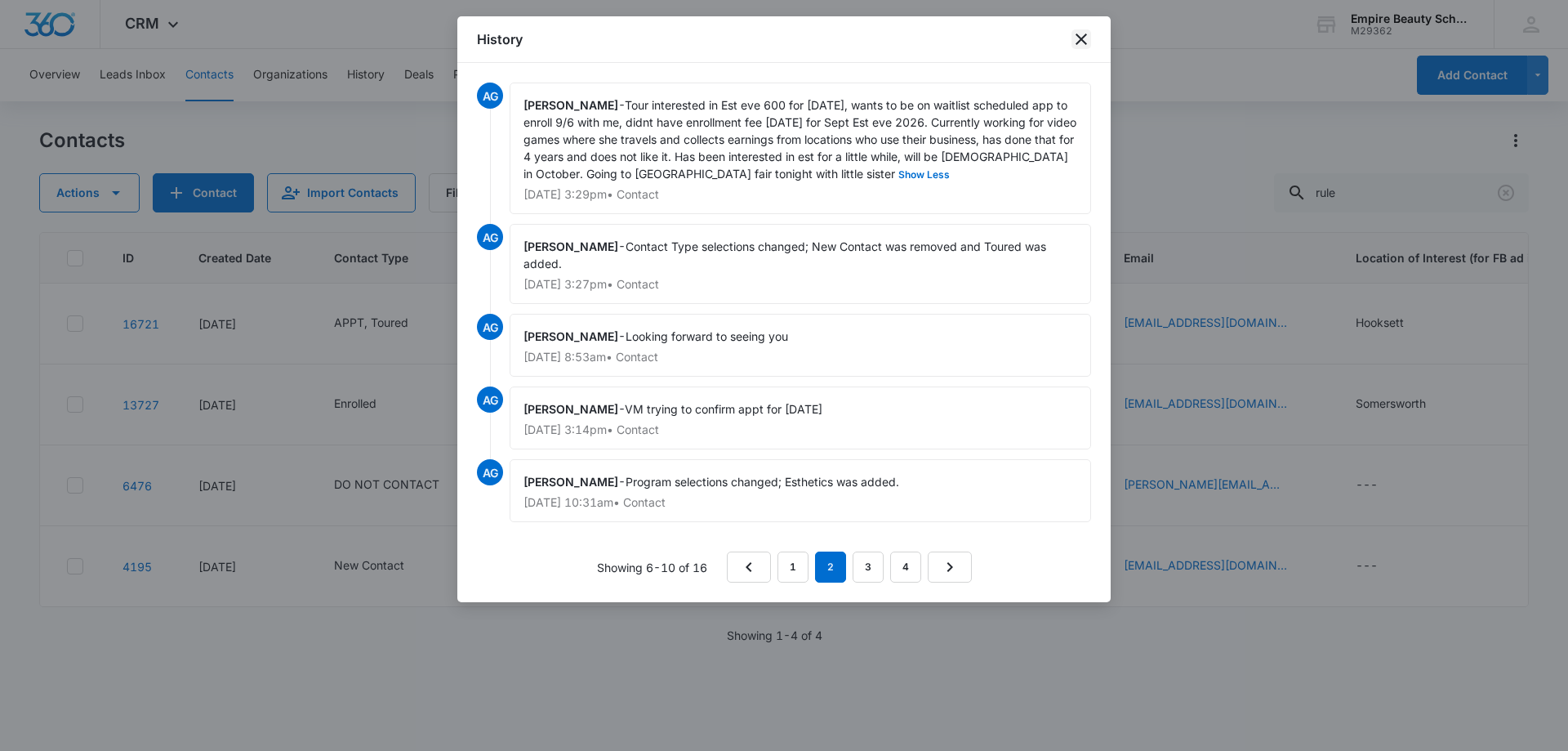
click at [1090, 30] on icon "close" at bounding box center [1080, 39] width 19 height 19
